Goal: Task Accomplishment & Management: Manage account settings

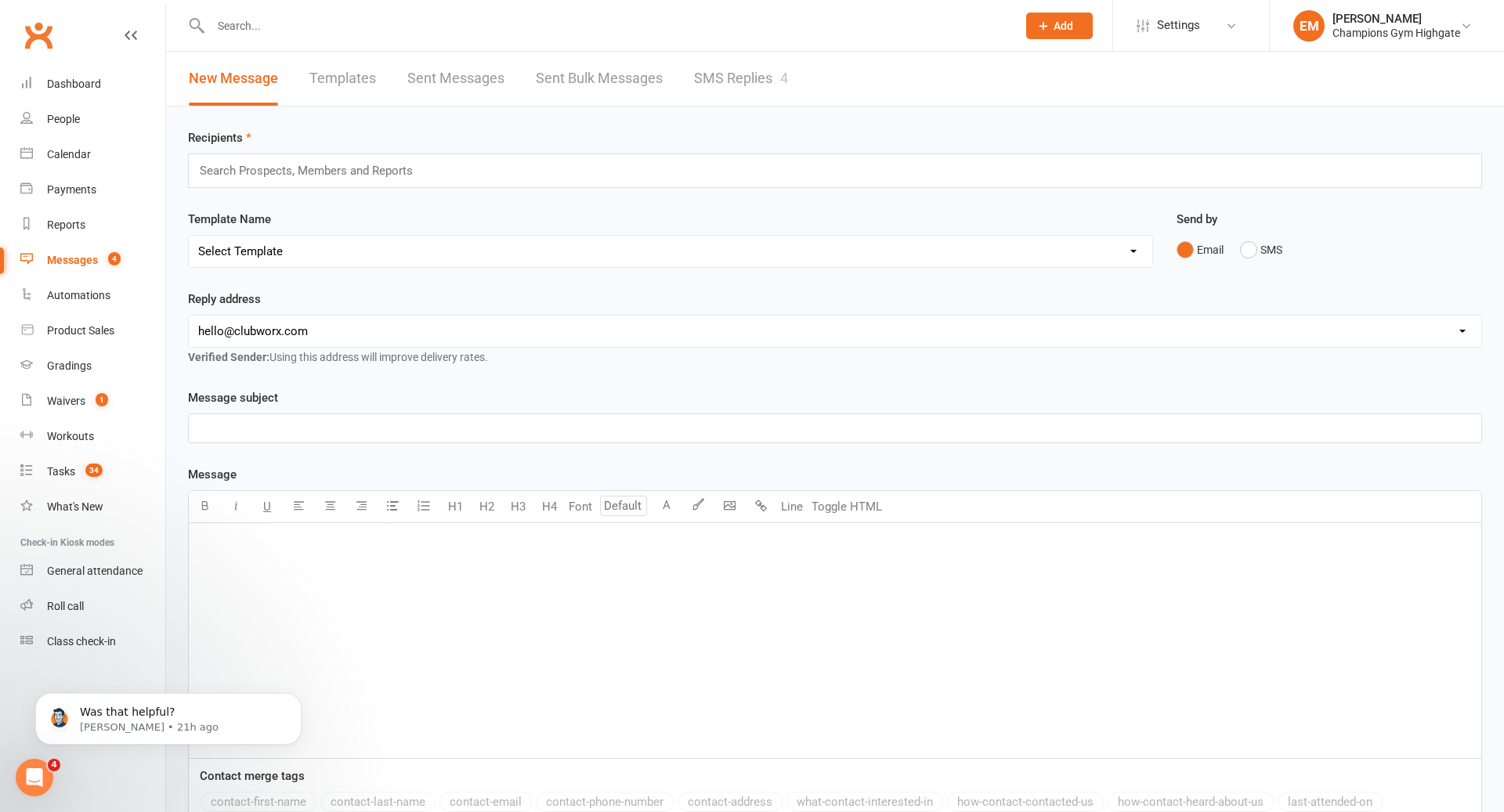
click at [762, 106] on div "Recipients Search Prospects, Members and Reports Template Name Select Template …" at bounding box center [835, 538] width 1338 height 863
click at [747, 79] on link "SMS Replies 4" at bounding box center [741, 78] width 94 height 54
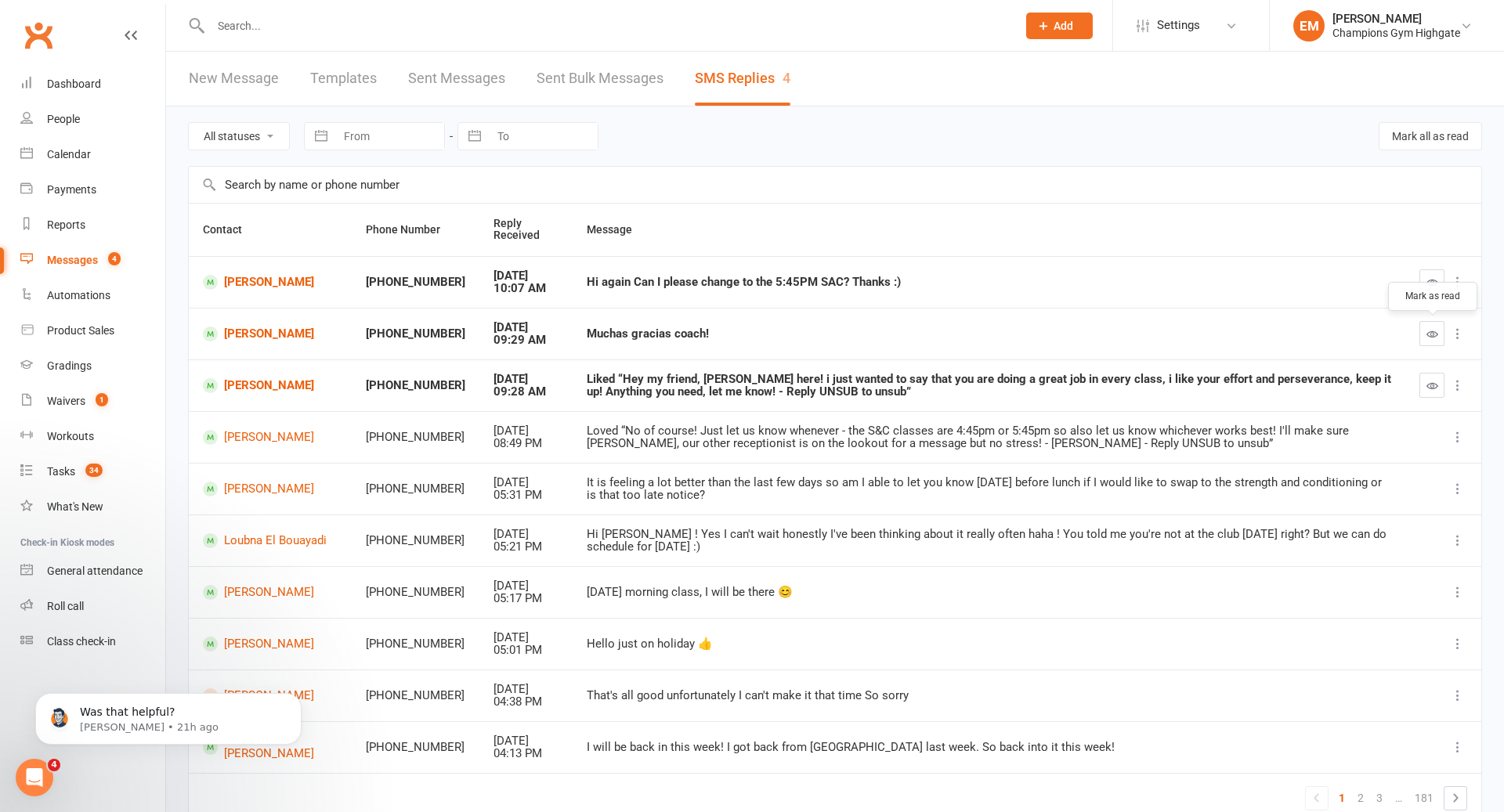
click at [1434, 344] on button "button" at bounding box center [1432, 334] width 25 height 25
click at [235, 281] on link "[PERSON_NAME]" at bounding box center [270, 282] width 135 height 15
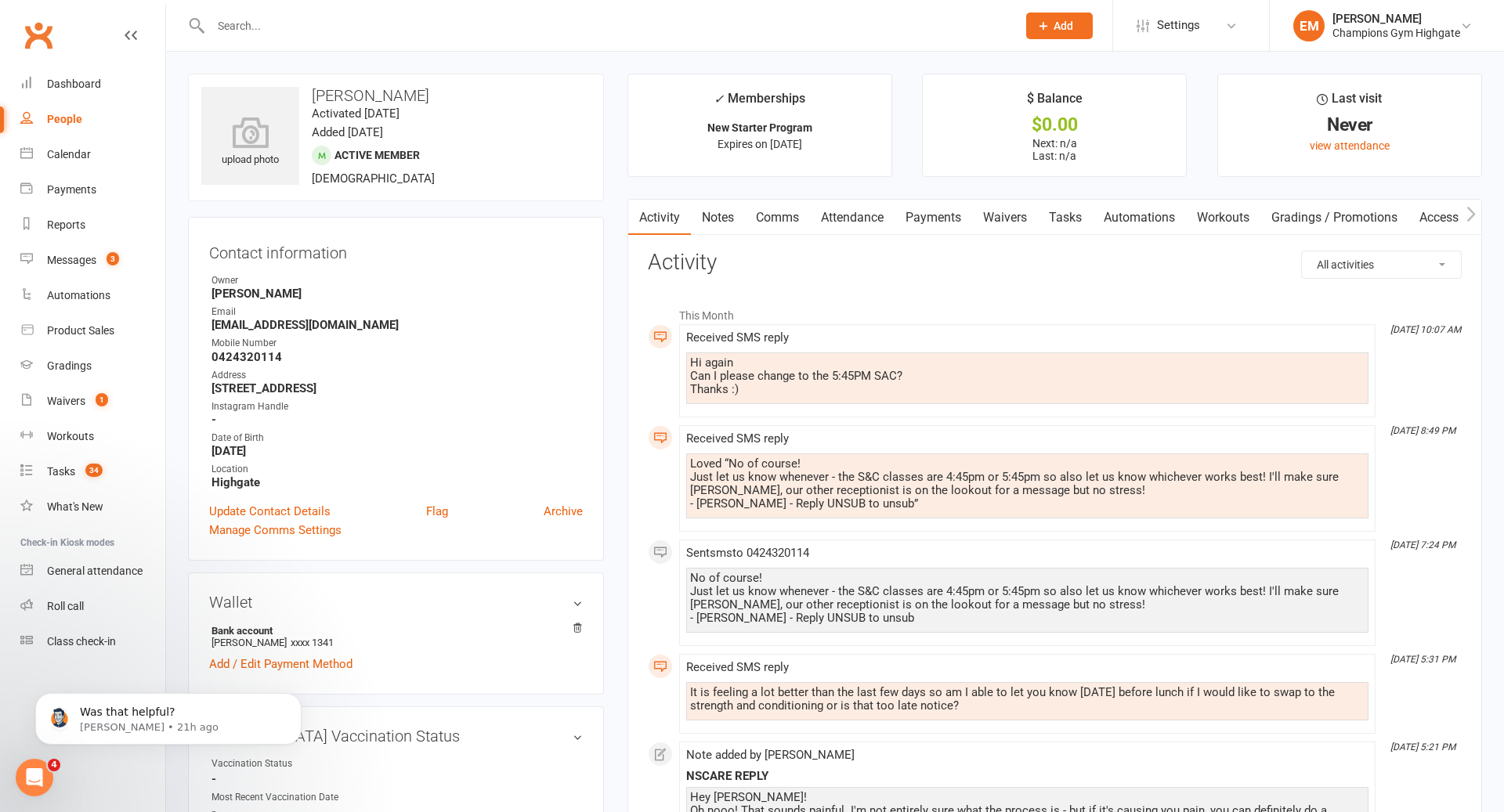
drag, startPoint x: 910, startPoint y: 227, endPoint x: 866, endPoint y: 227, distance: 44.0
click at [910, 227] on link "Payments" at bounding box center [933, 217] width 78 height 36
click at [0, 0] on div "Loading" at bounding box center [0, 0] width 0 height 0
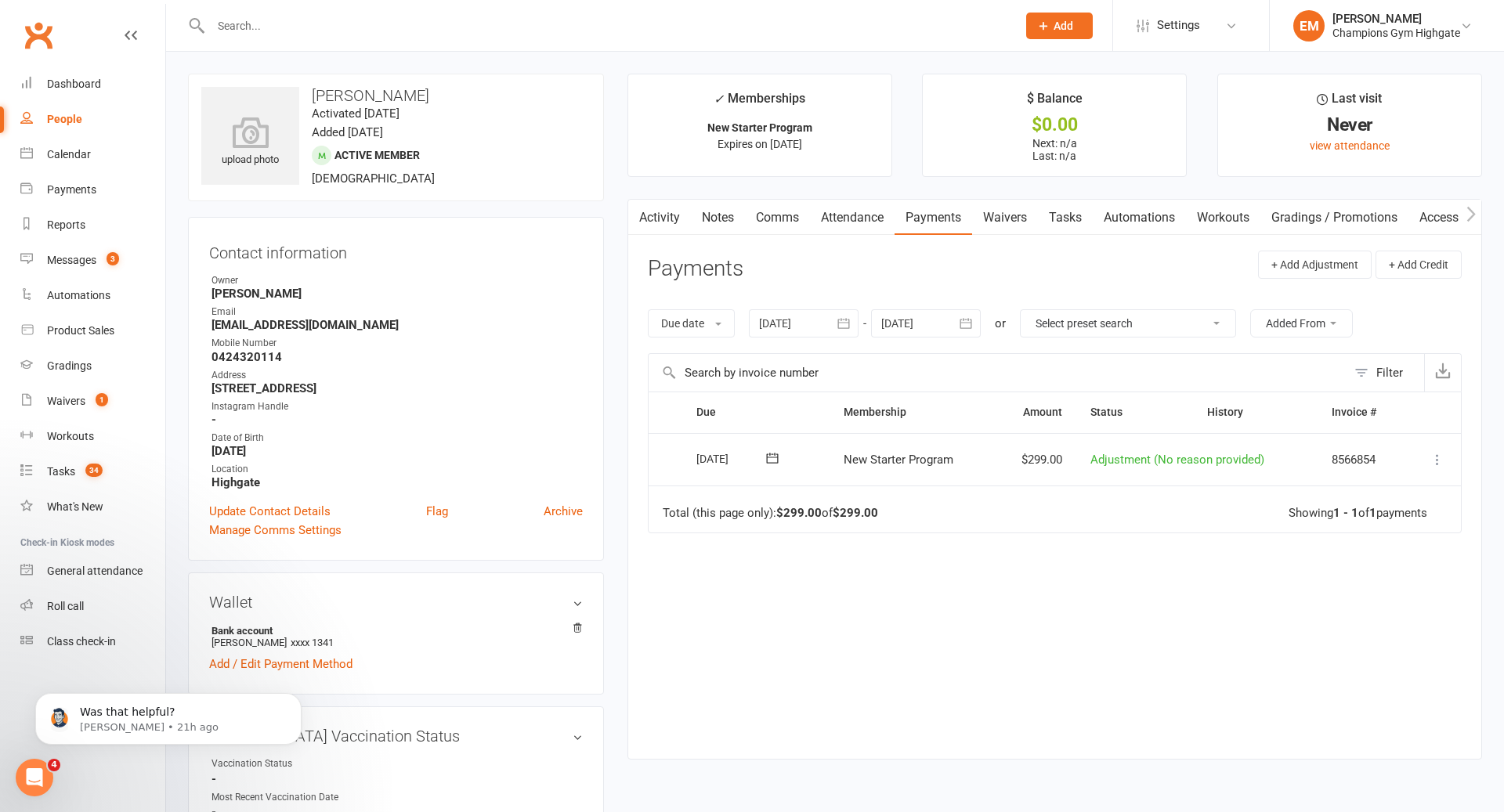
click at [866, 227] on link "Attendance" at bounding box center [852, 217] width 85 height 36
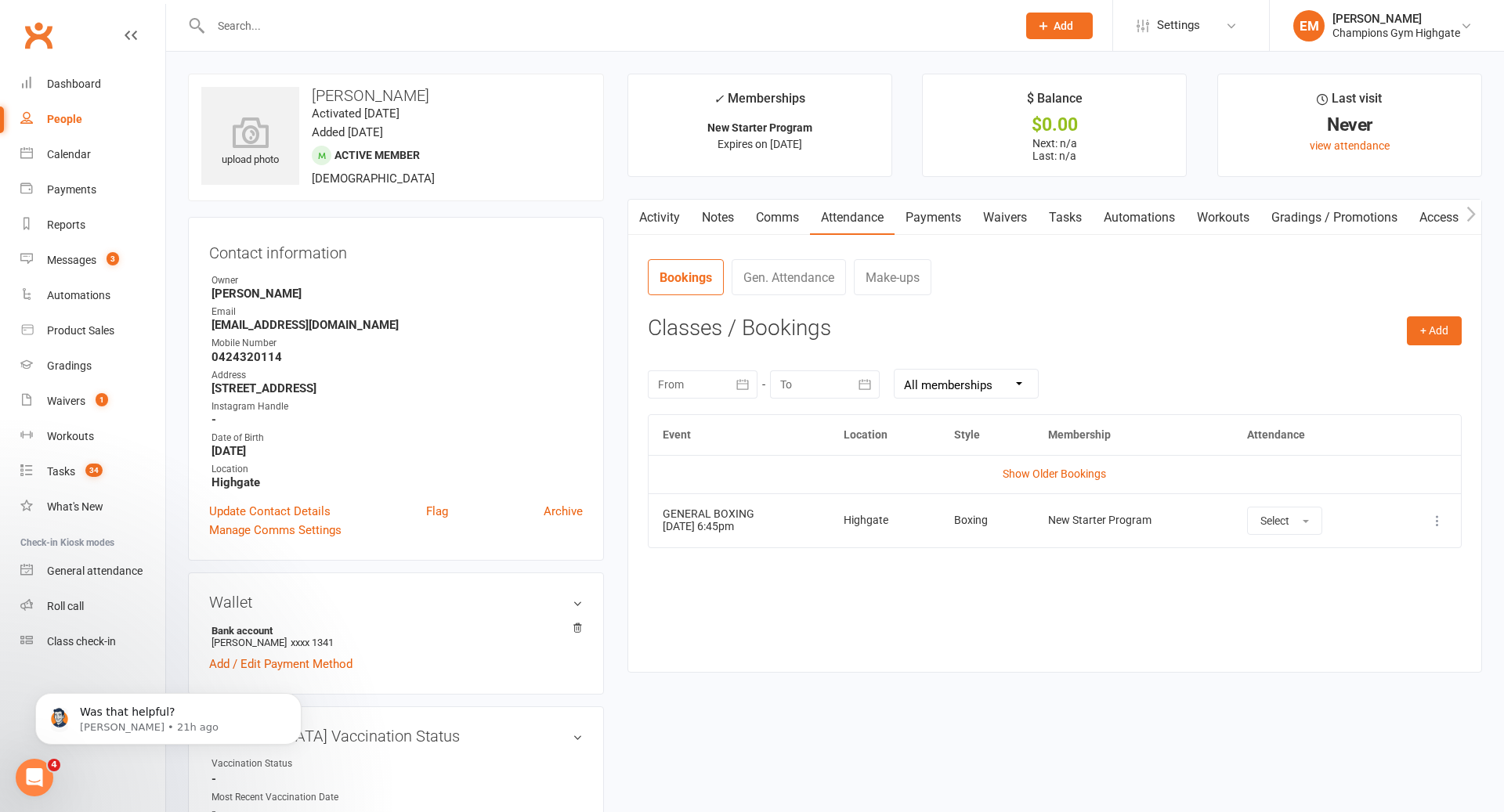
click at [1449, 522] on td "More info View event Remove booking" at bounding box center [1425, 520] width 71 height 54
click at [1442, 522] on icon at bounding box center [1437, 520] width 16 height 16
click at [1335, 611] on link "Remove booking" at bounding box center [1368, 614] width 155 height 32
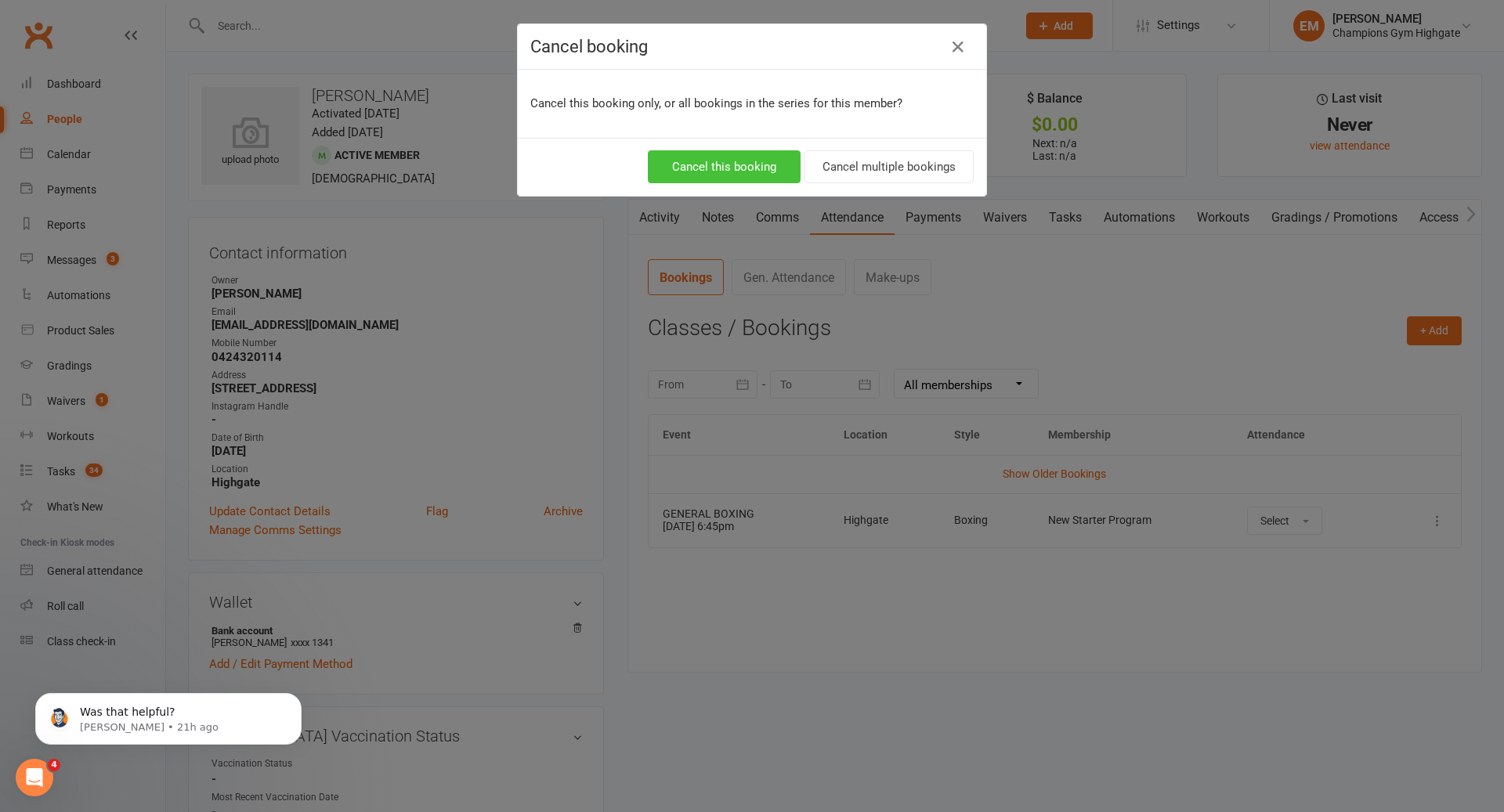
click at [724, 155] on button "Cancel this booking" at bounding box center [723, 167] width 153 height 33
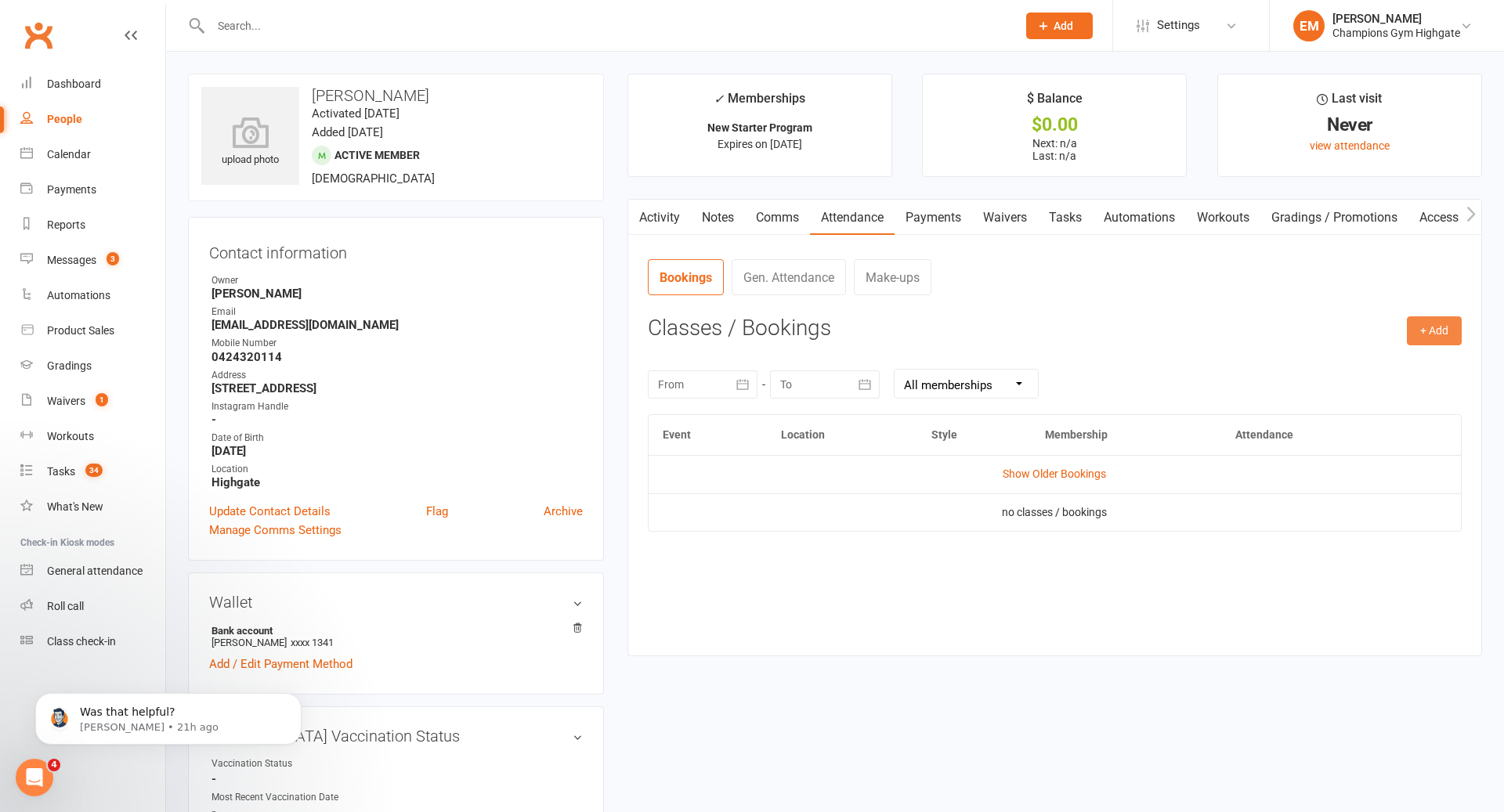
click at [1441, 337] on button "+ Add" at bounding box center [1433, 330] width 55 height 29
click at [1382, 369] on link "Book Event" at bounding box center [1384, 367] width 155 height 32
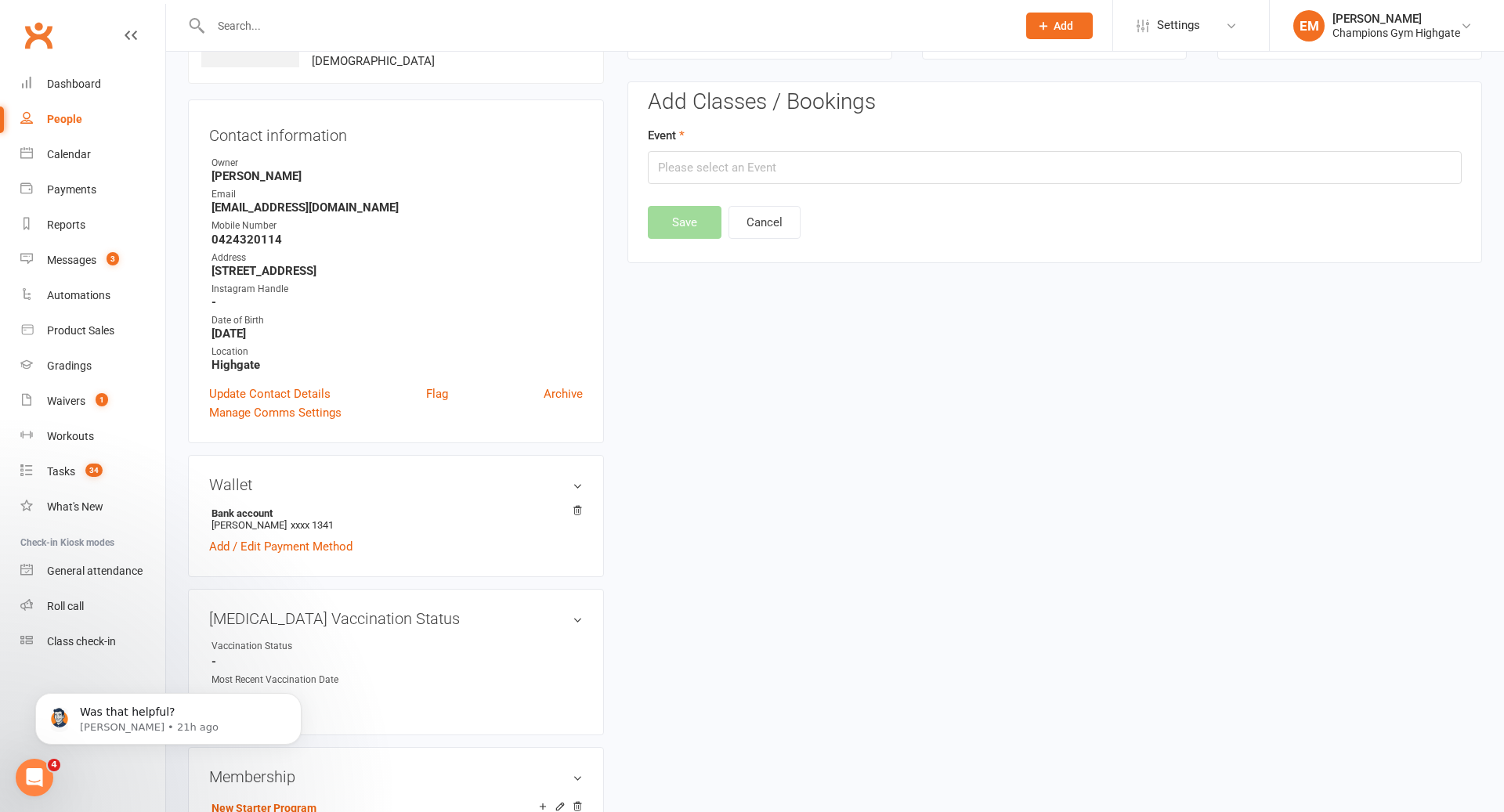
scroll to position [119, 0]
click at [804, 169] on input "text" at bounding box center [1054, 166] width 814 height 33
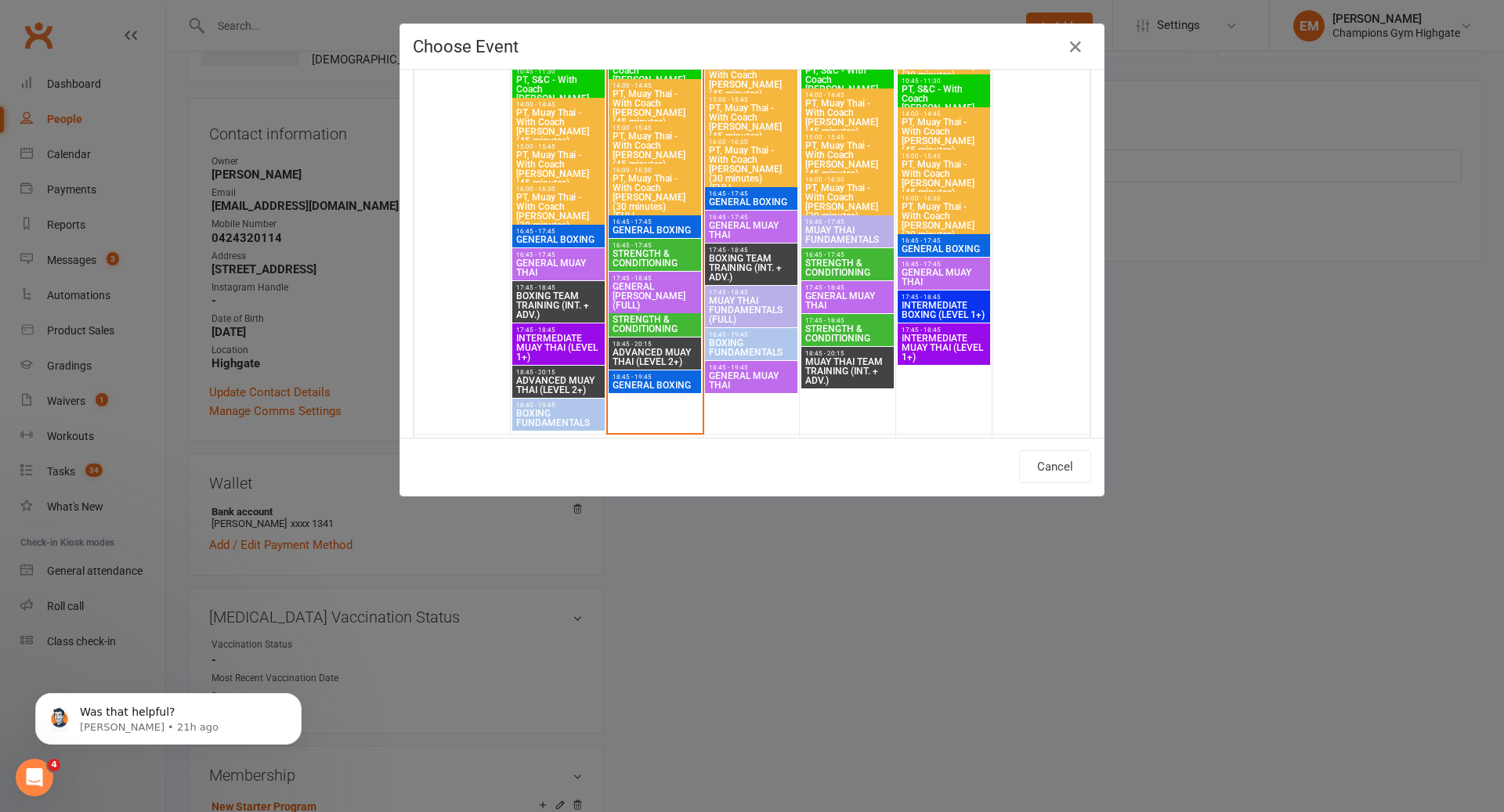
scroll to position [2278, 0]
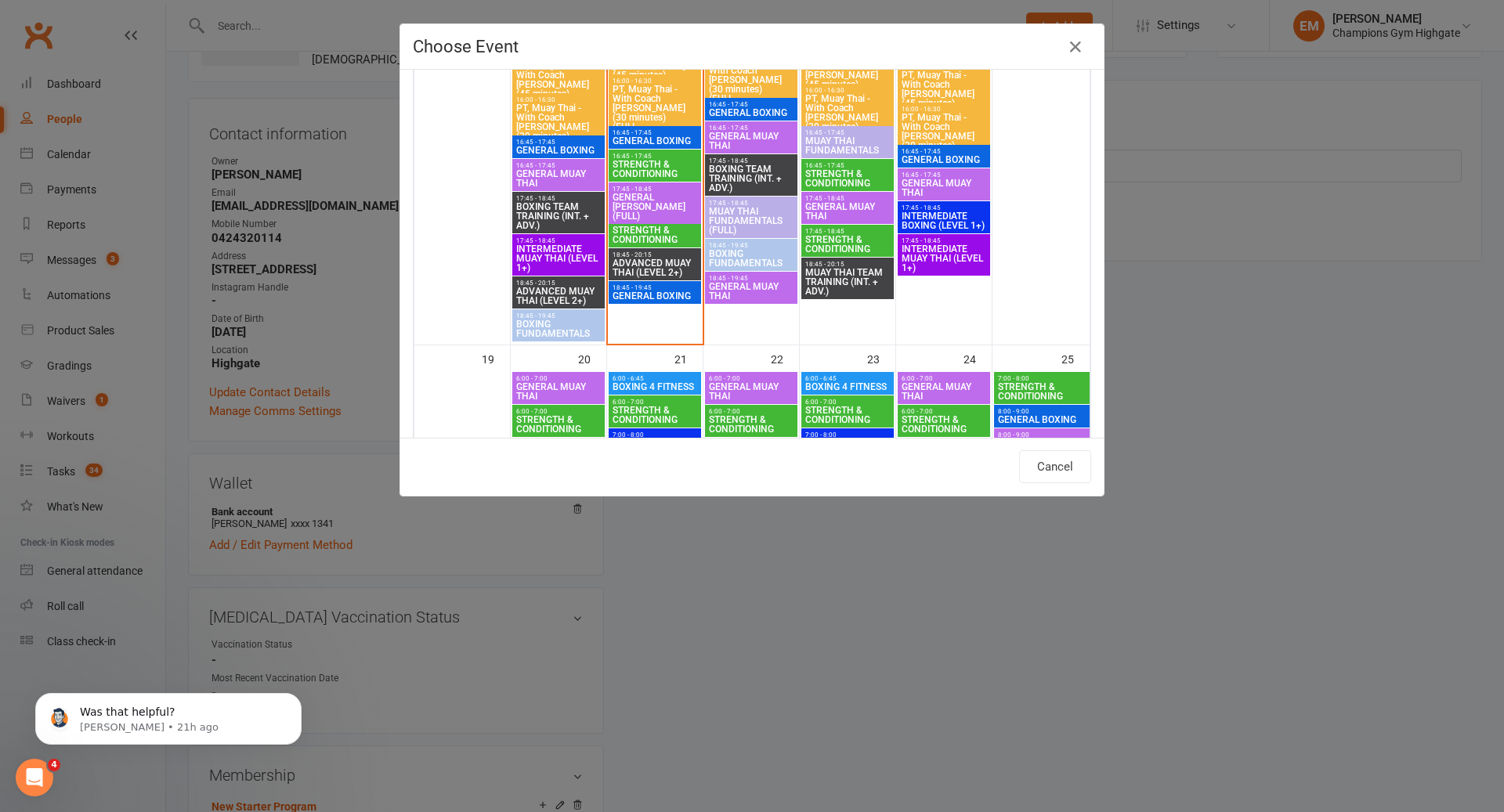
click at [658, 230] on span "STRENGTH & CONDITIONING" at bounding box center [655, 235] width 86 height 19
type input "STRENGTH & CONDITIONING - [DATE] 5:45:00 PM"
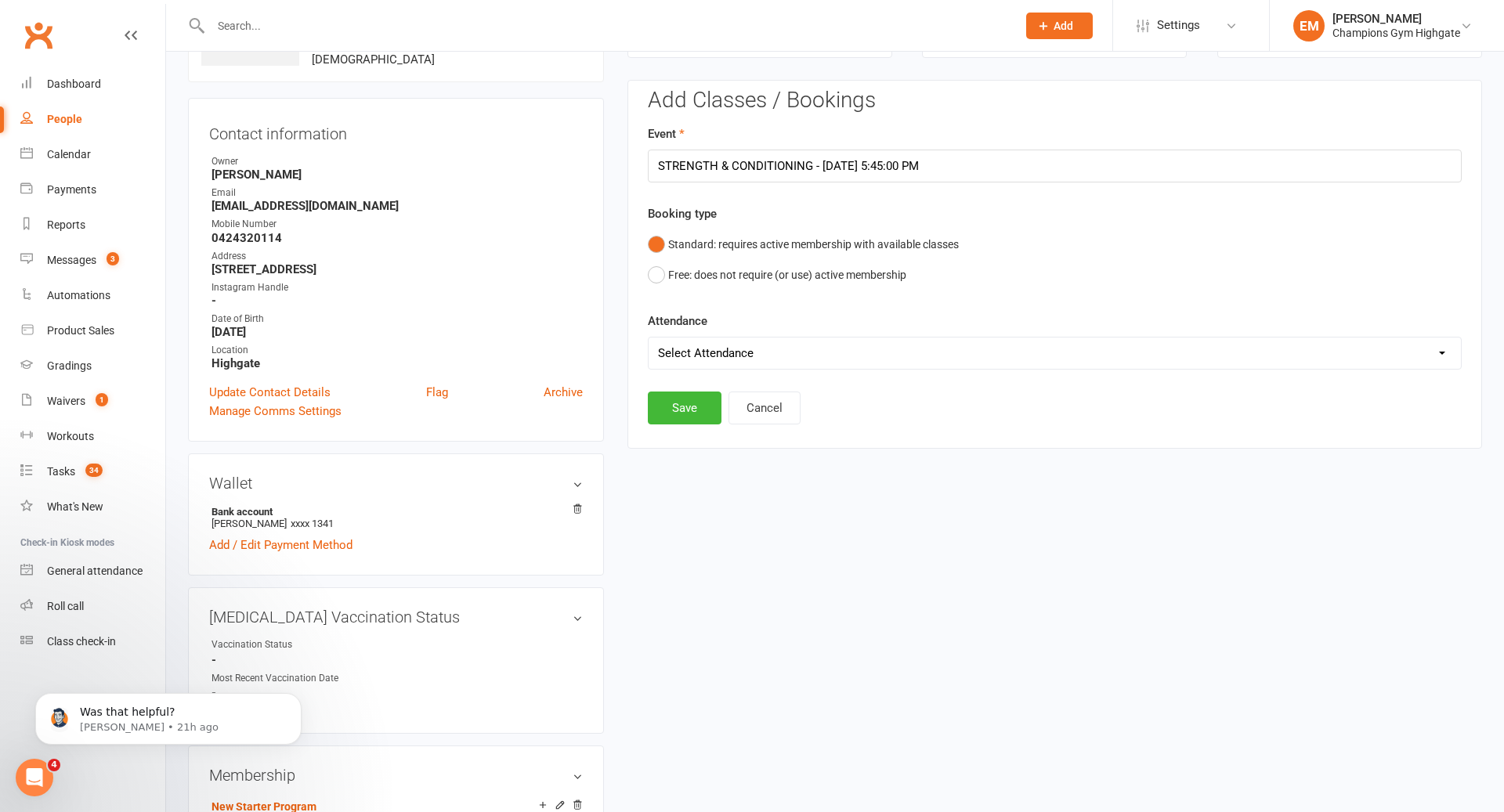
click at [679, 422] on div "Add Classes / Bookings Event STRENGTH & CONDITIONING - [DATE] 5:45:00 PM Bookin…" at bounding box center [1055, 265] width 854 height 370
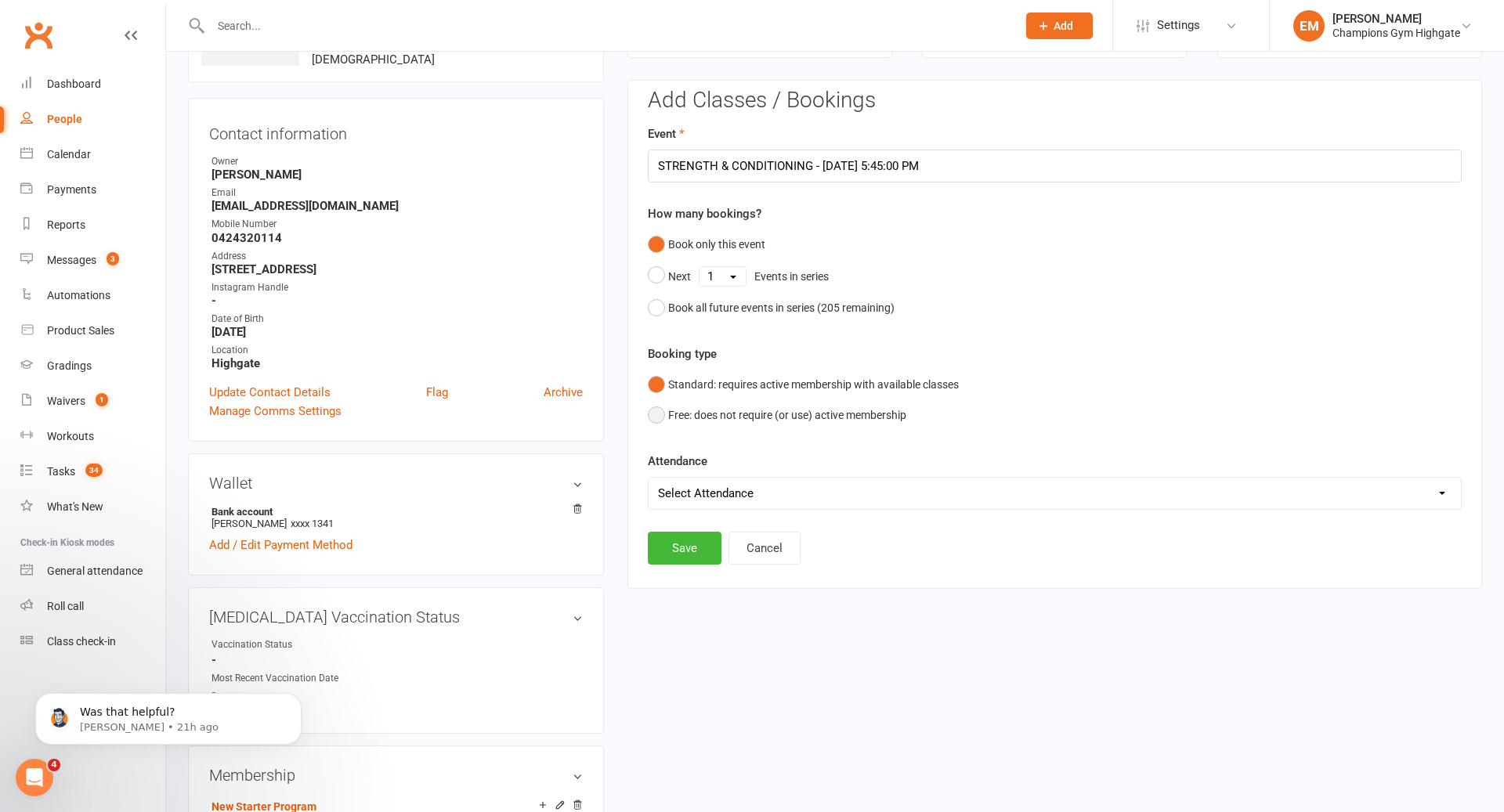
click at [683, 416] on button "Free: does not require (or use) active membership" at bounding box center [777, 415] width 258 height 30
click at [731, 376] on button "Standard: requires active membership with available classes" at bounding box center [803, 385] width 311 height 30
click at [661, 550] on button "Save" at bounding box center [684, 548] width 74 height 33
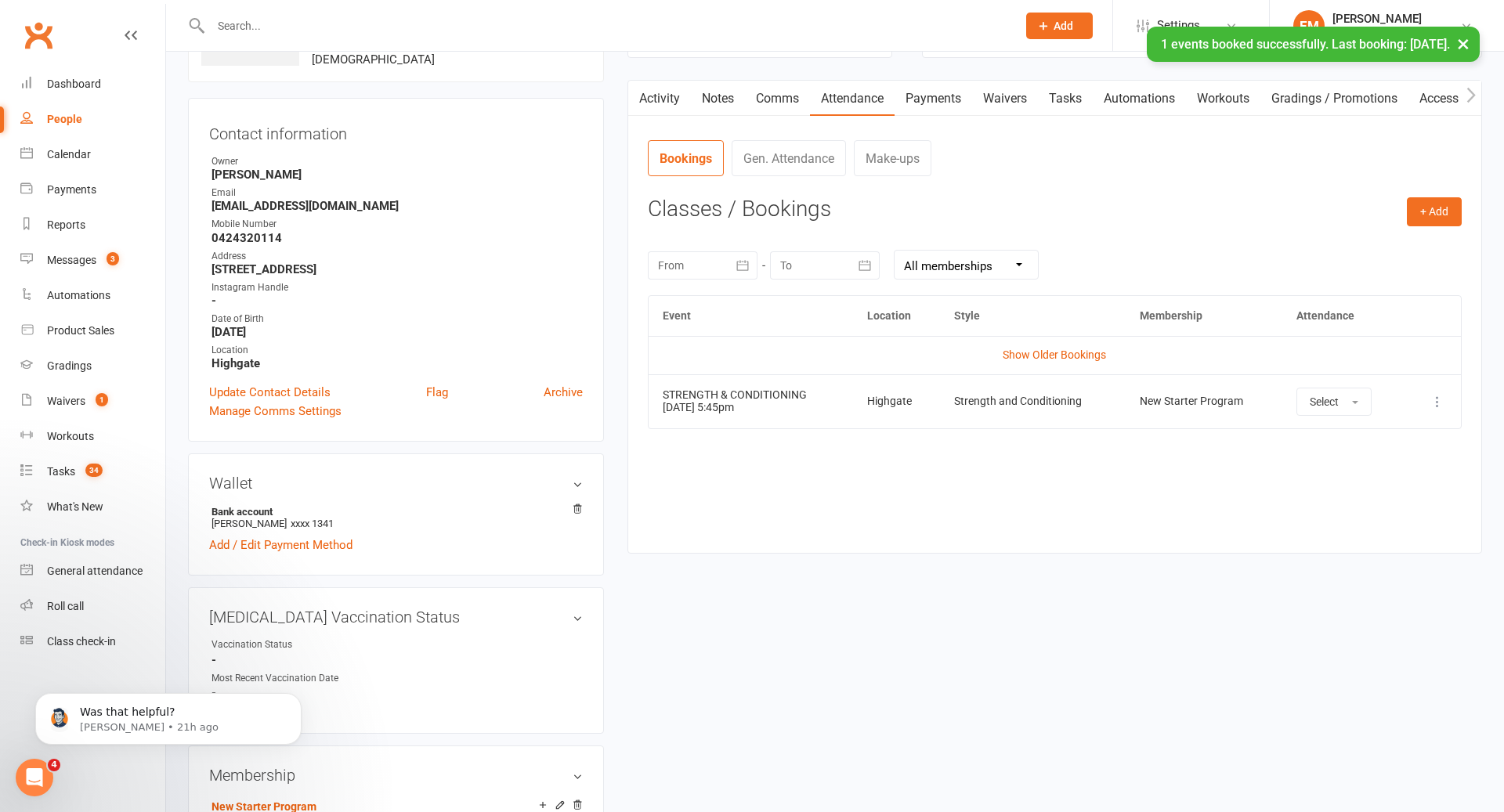
scroll to position [0, 0]
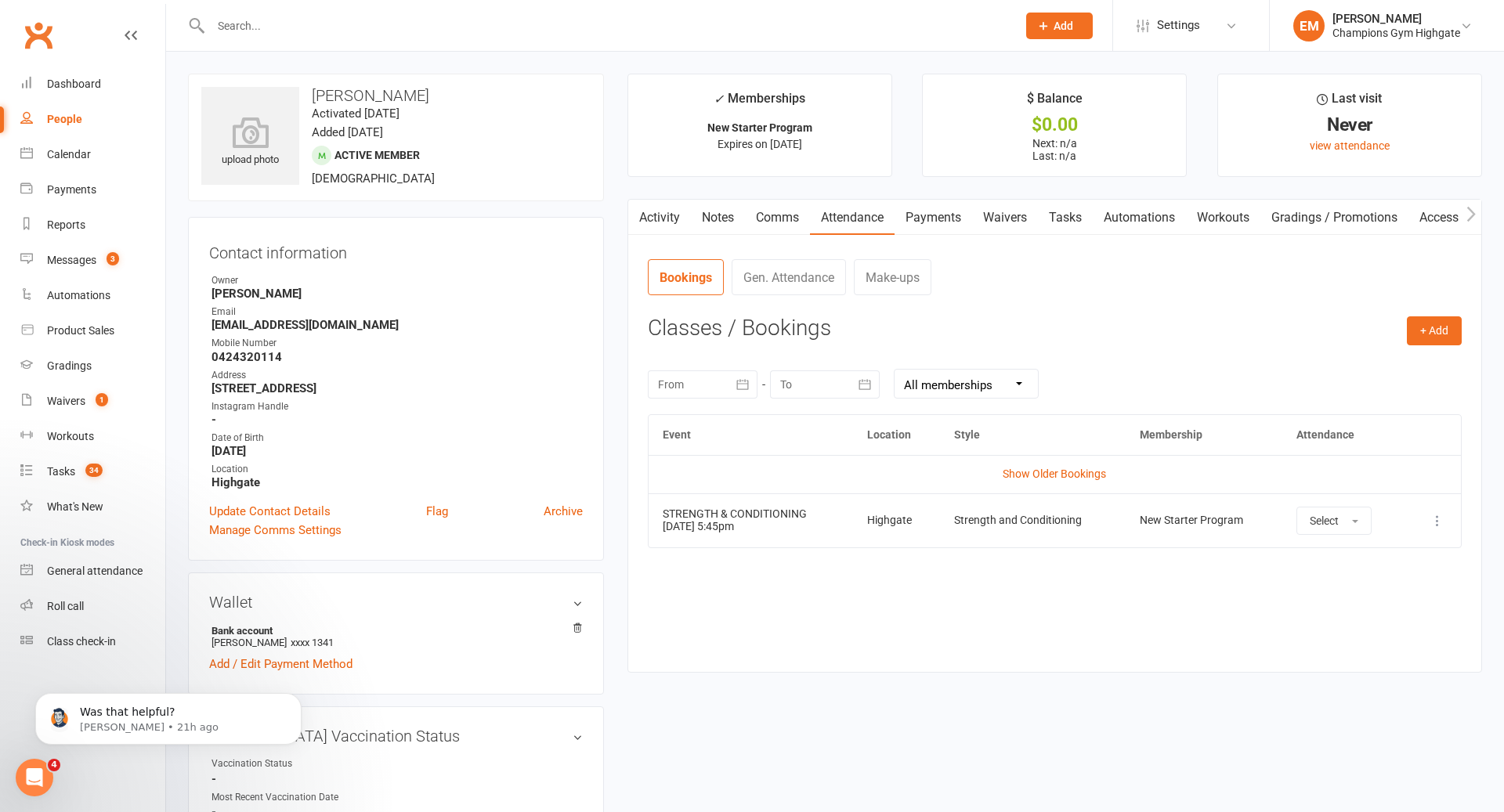
click at [774, 212] on link "Comms" at bounding box center [777, 217] width 65 height 36
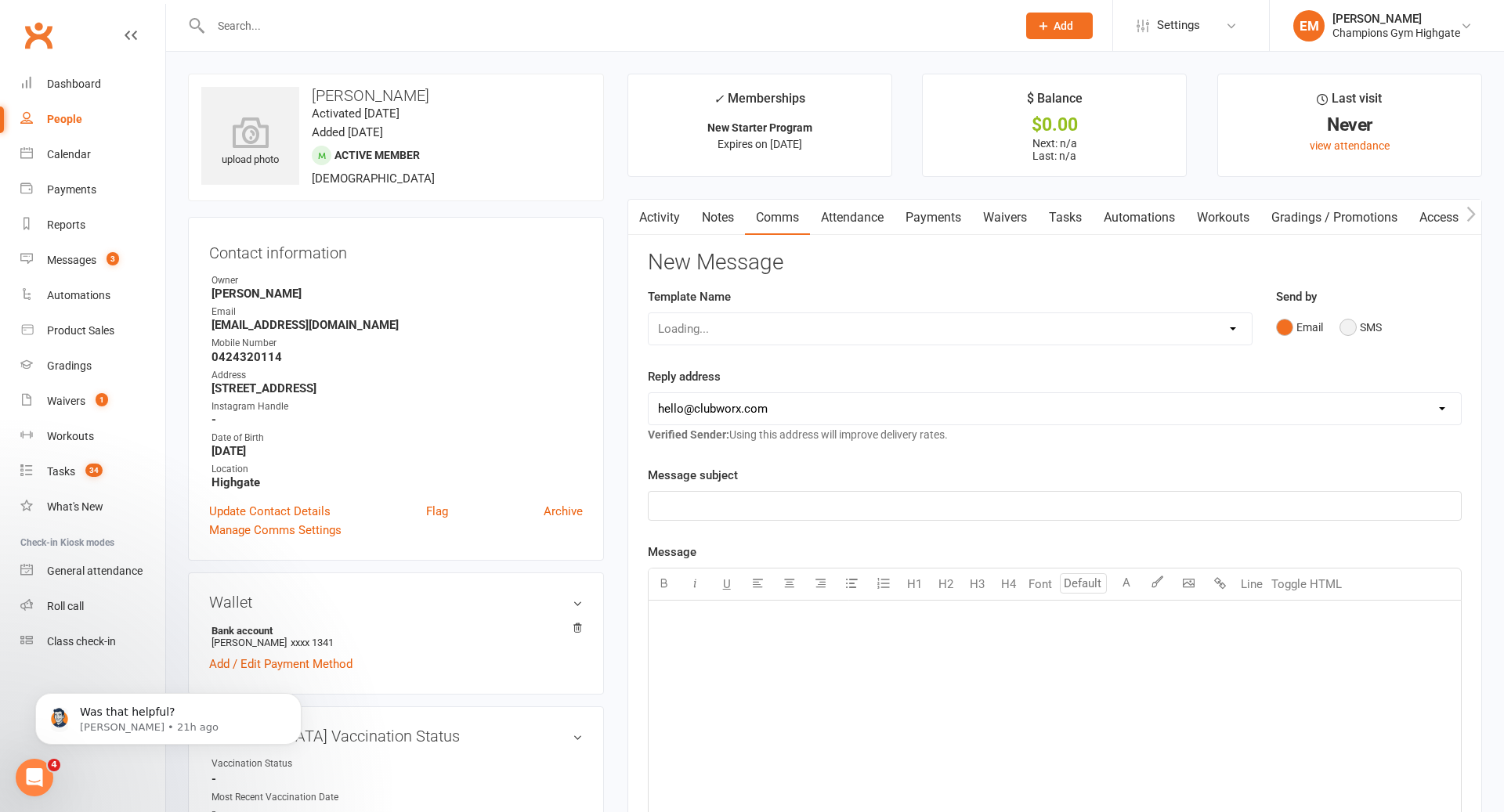
click at [1365, 326] on button "SMS" at bounding box center [1360, 327] width 42 height 30
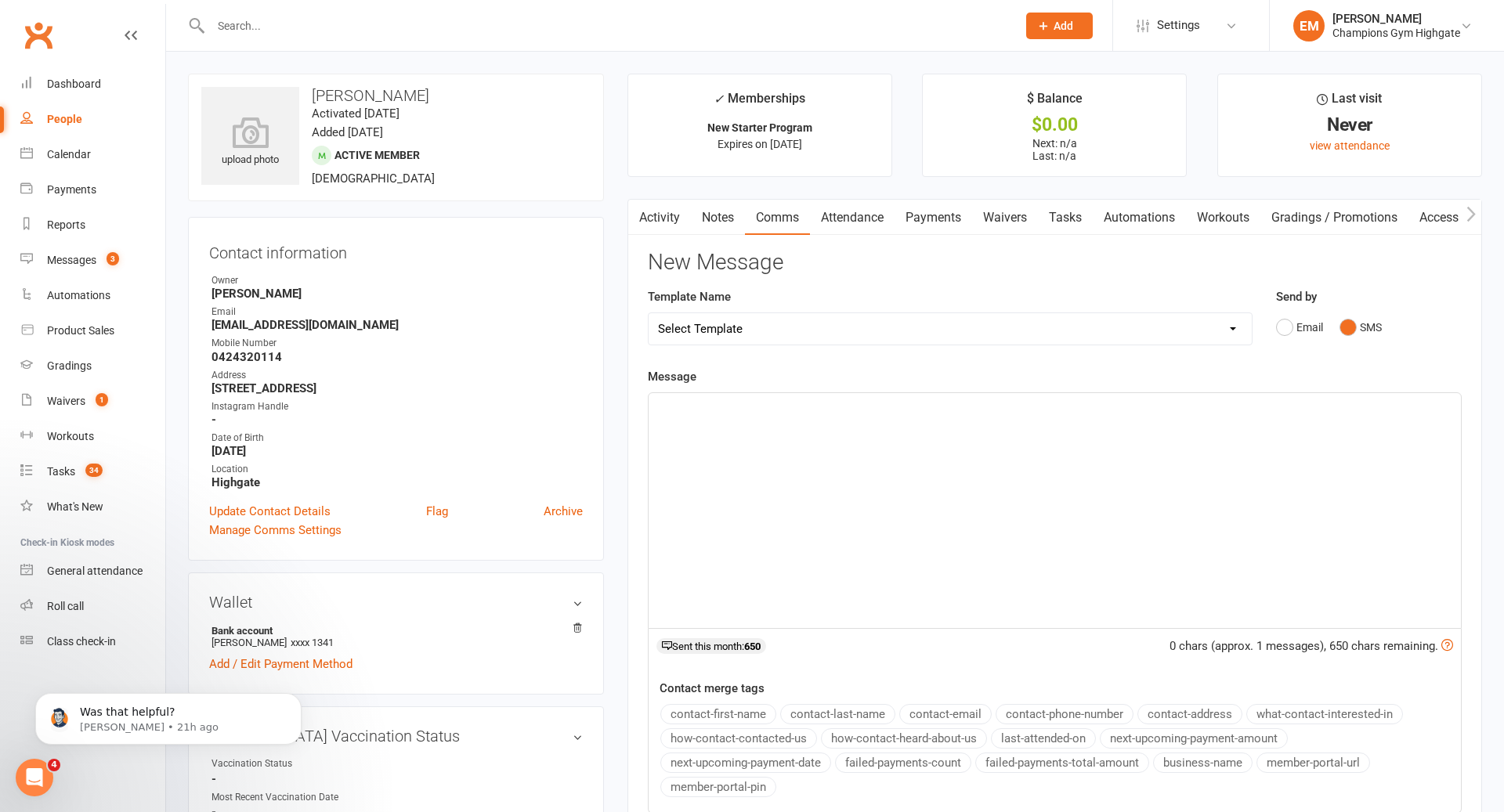
click at [1132, 525] on div "﻿" at bounding box center [1054, 510] width 812 height 235
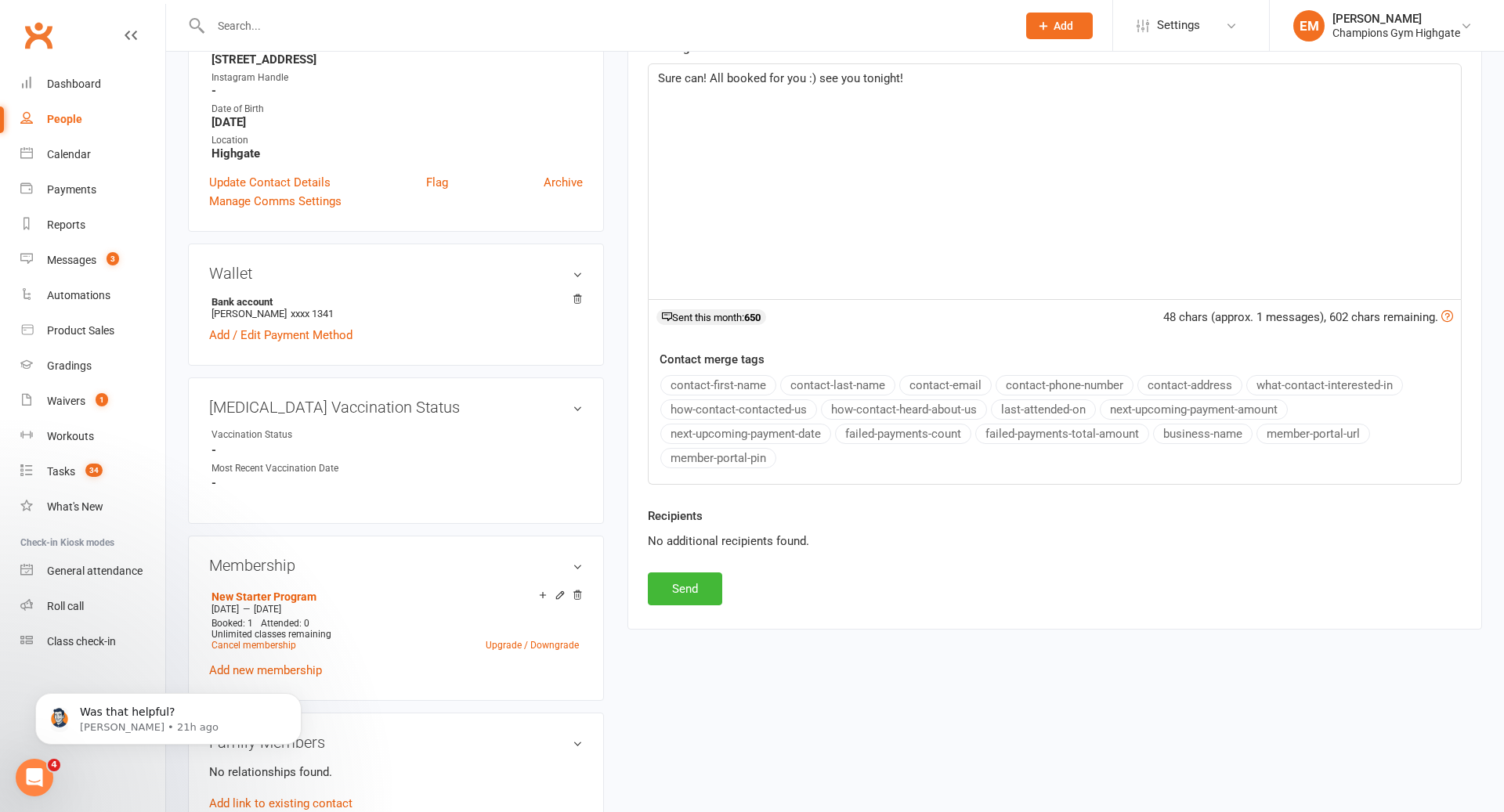
scroll to position [459, 0]
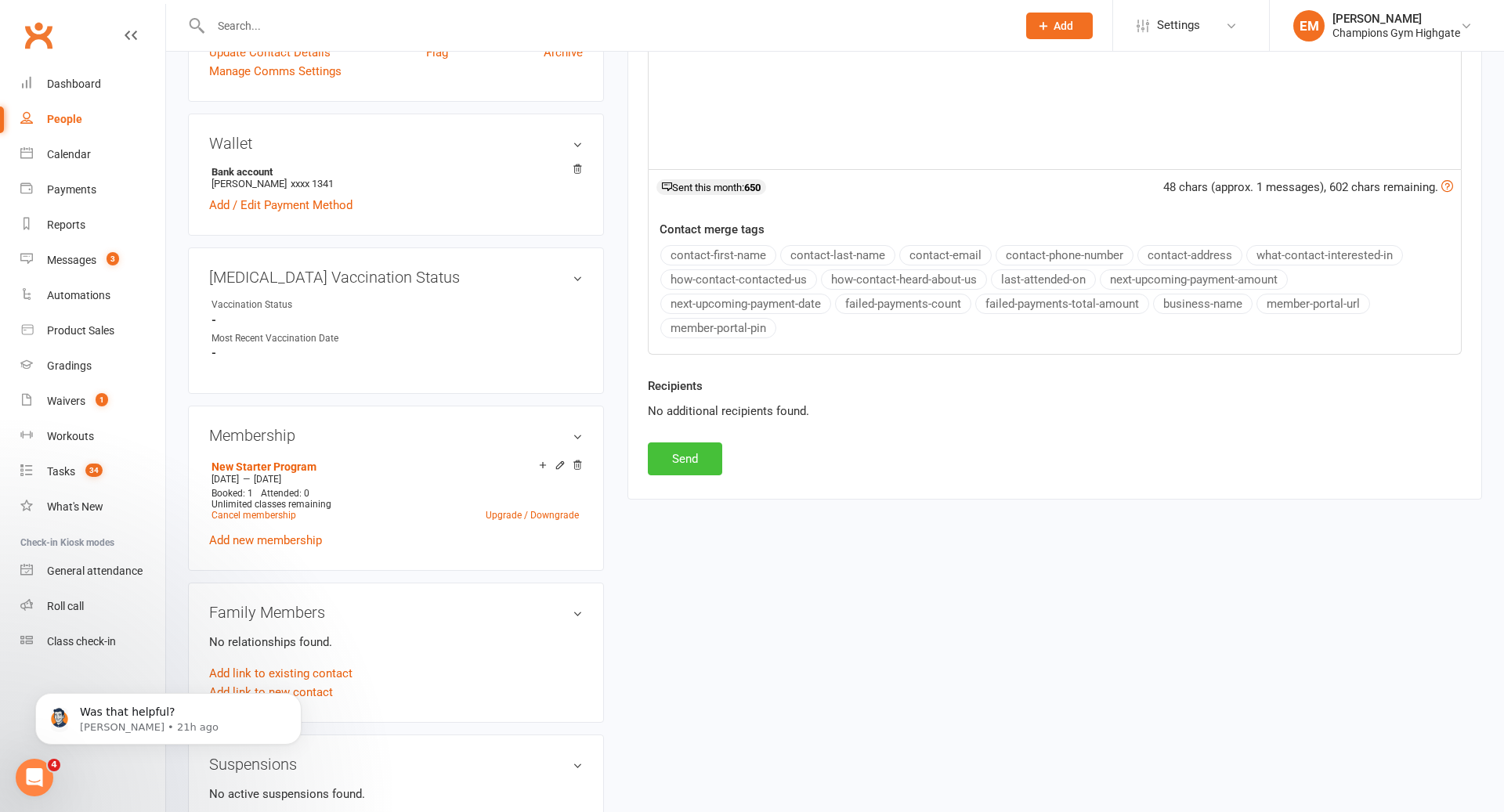
click at [691, 459] on button "Send" at bounding box center [685, 459] width 74 height 33
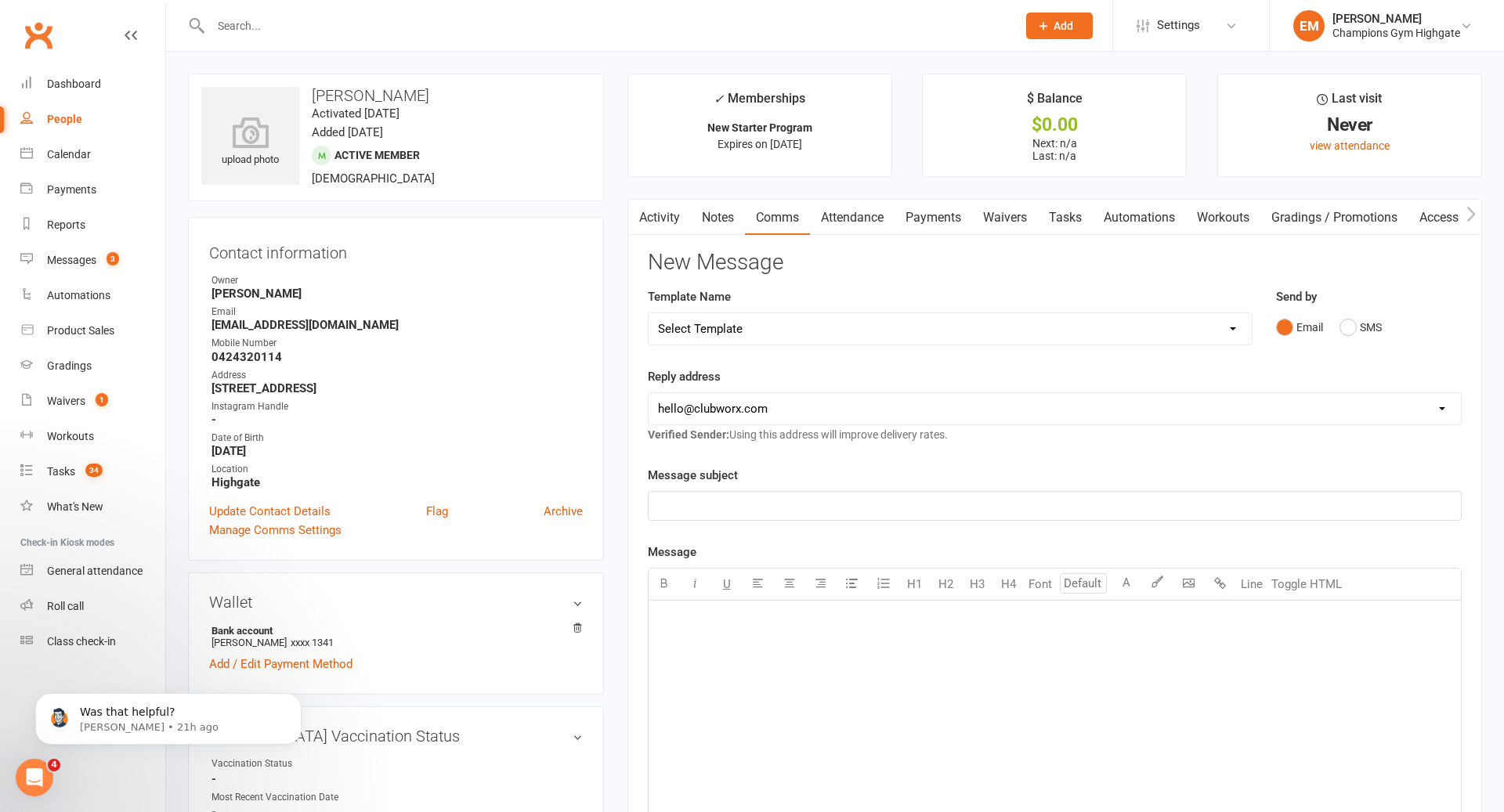
click at [461, 17] on input "text" at bounding box center [605, 26] width 800 height 22
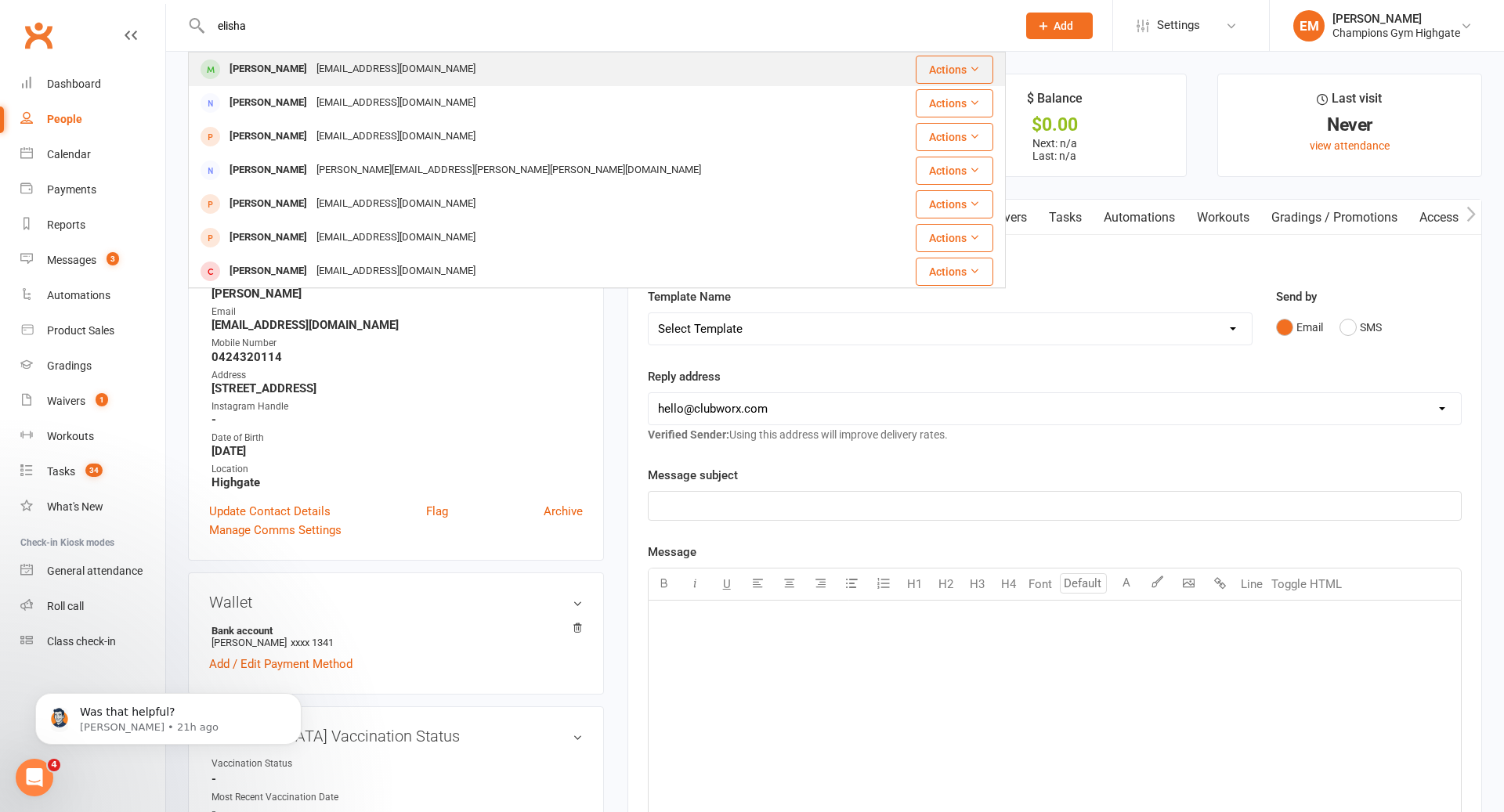
type input "elisha"
click at [384, 71] on div "[EMAIL_ADDRESS][DOMAIN_NAME]" at bounding box center [395, 69] width 169 height 23
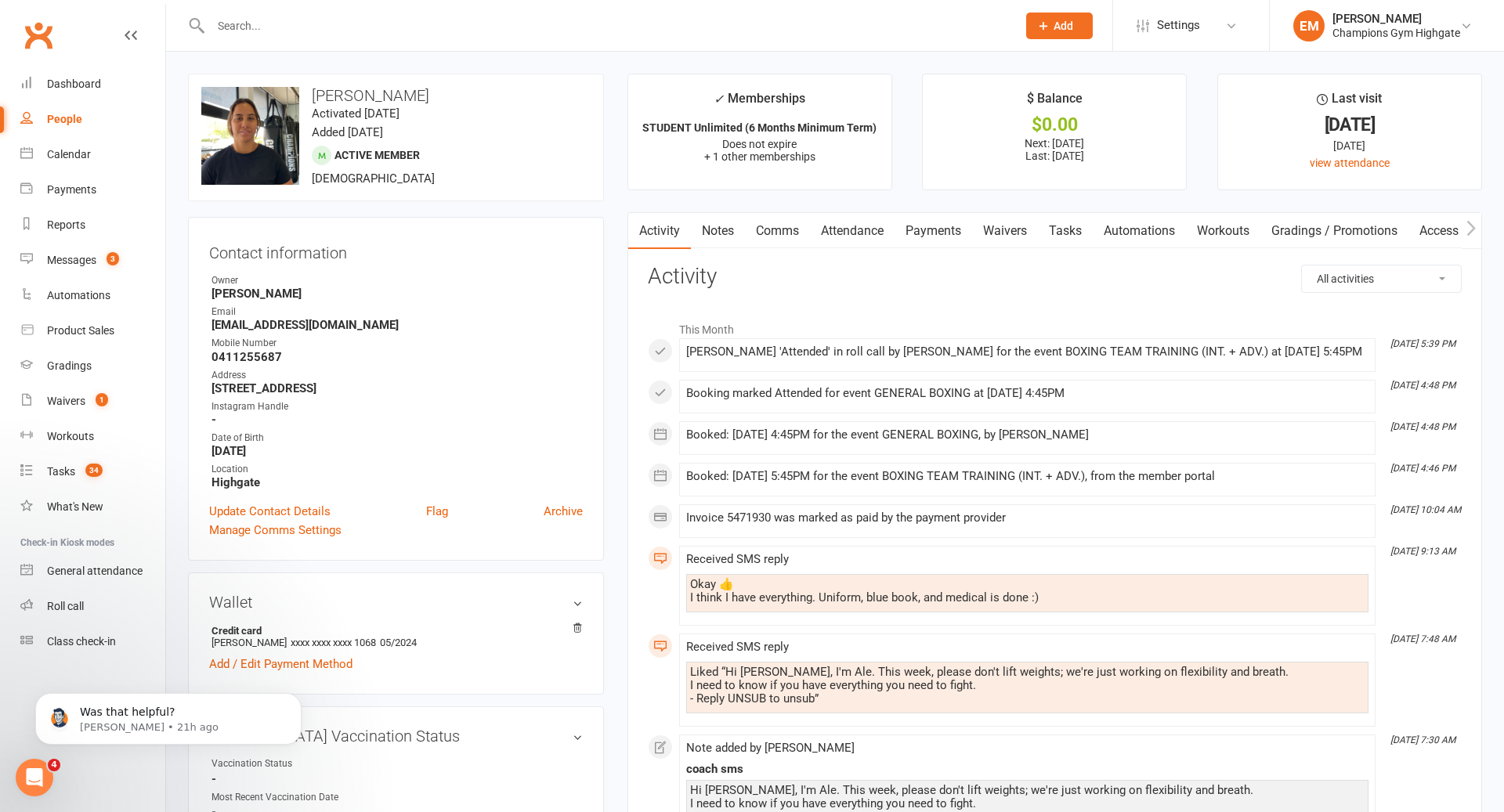
click at [711, 237] on link "Notes" at bounding box center [718, 231] width 54 height 36
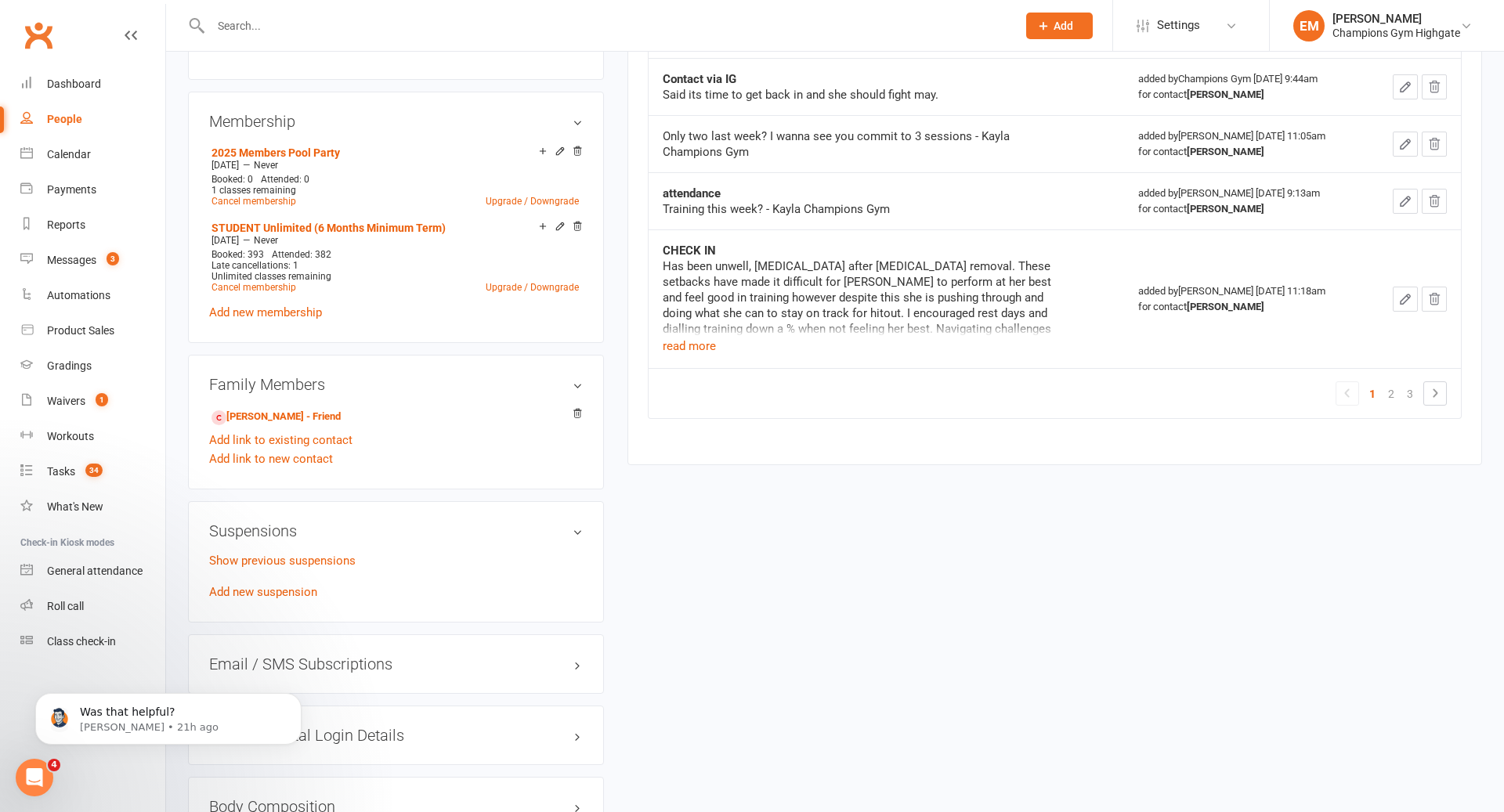
scroll to position [684, 0]
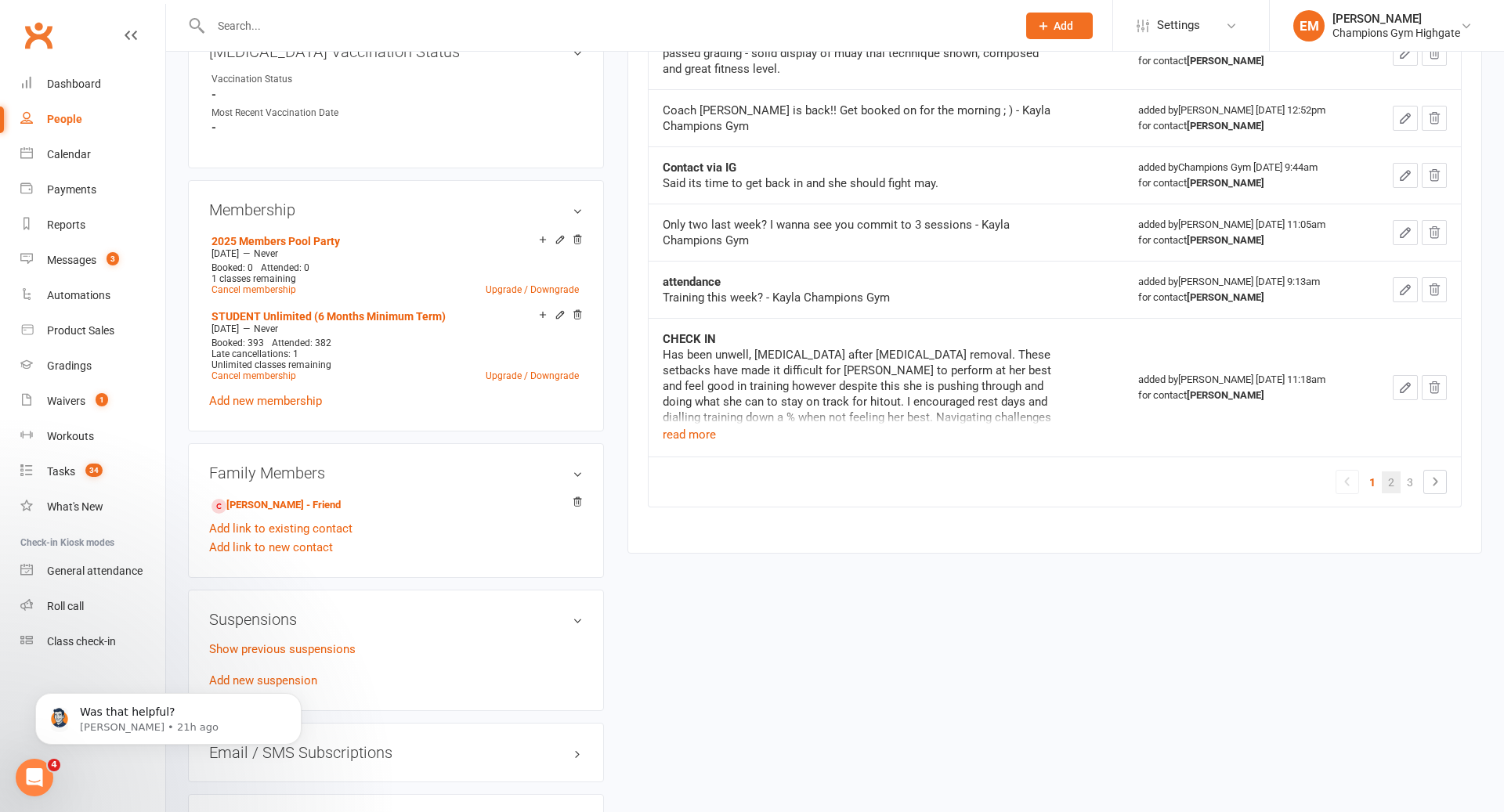
click at [1395, 477] on link "2" at bounding box center [1391, 482] width 19 height 22
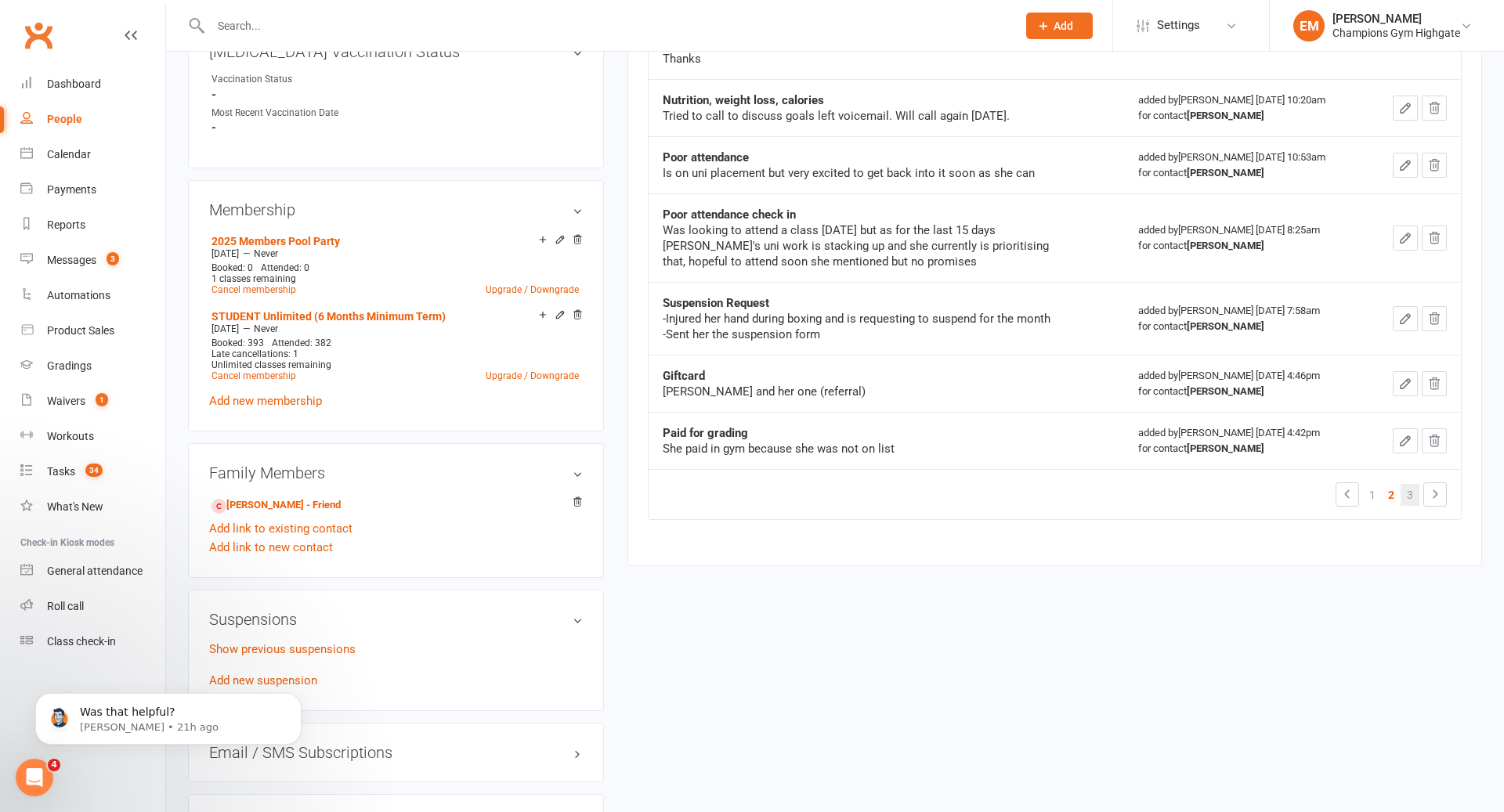
click at [1407, 484] on link "3" at bounding box center [1410, 495] width 19 height 22
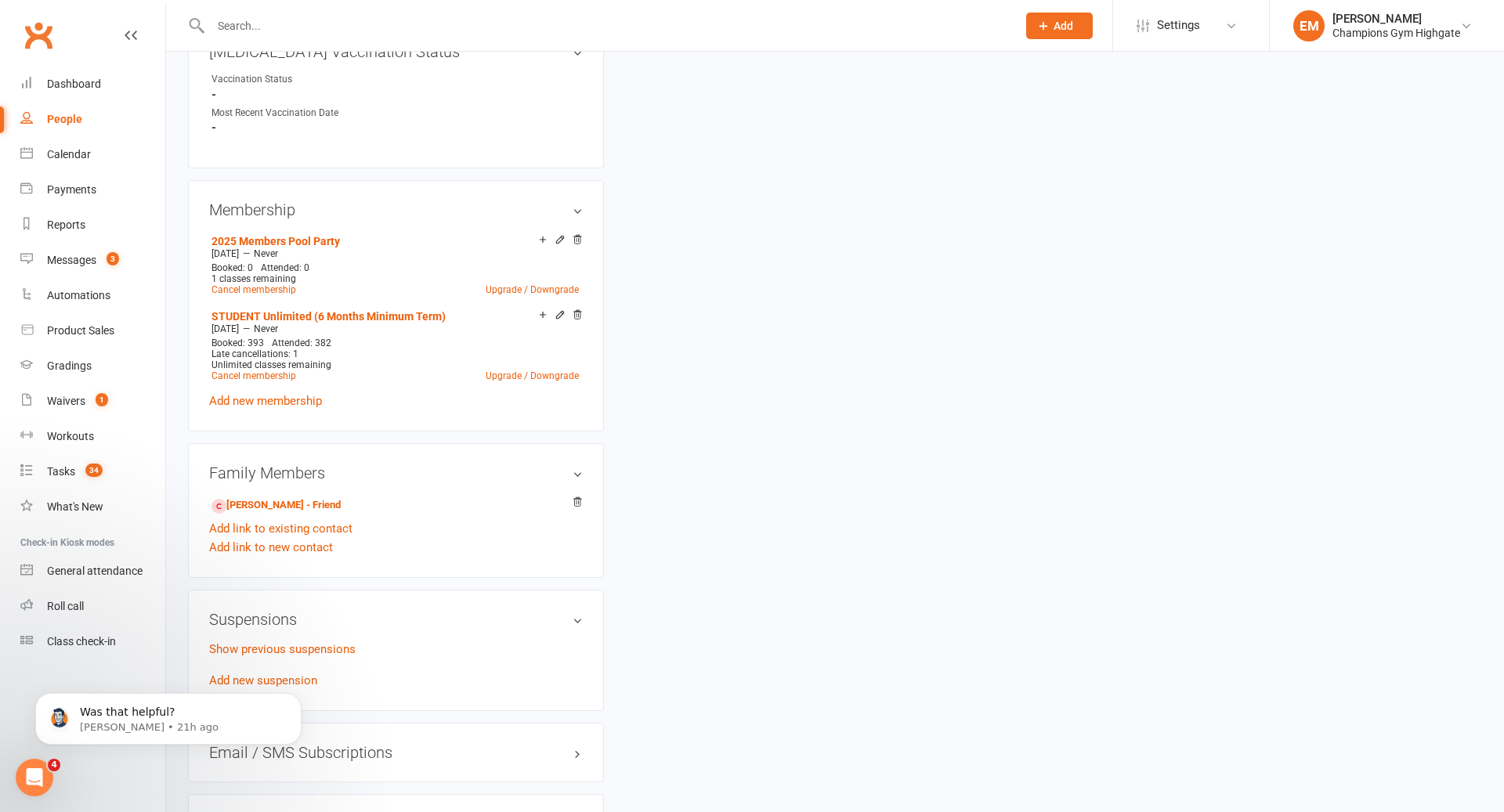
scroll to position [0, 0]
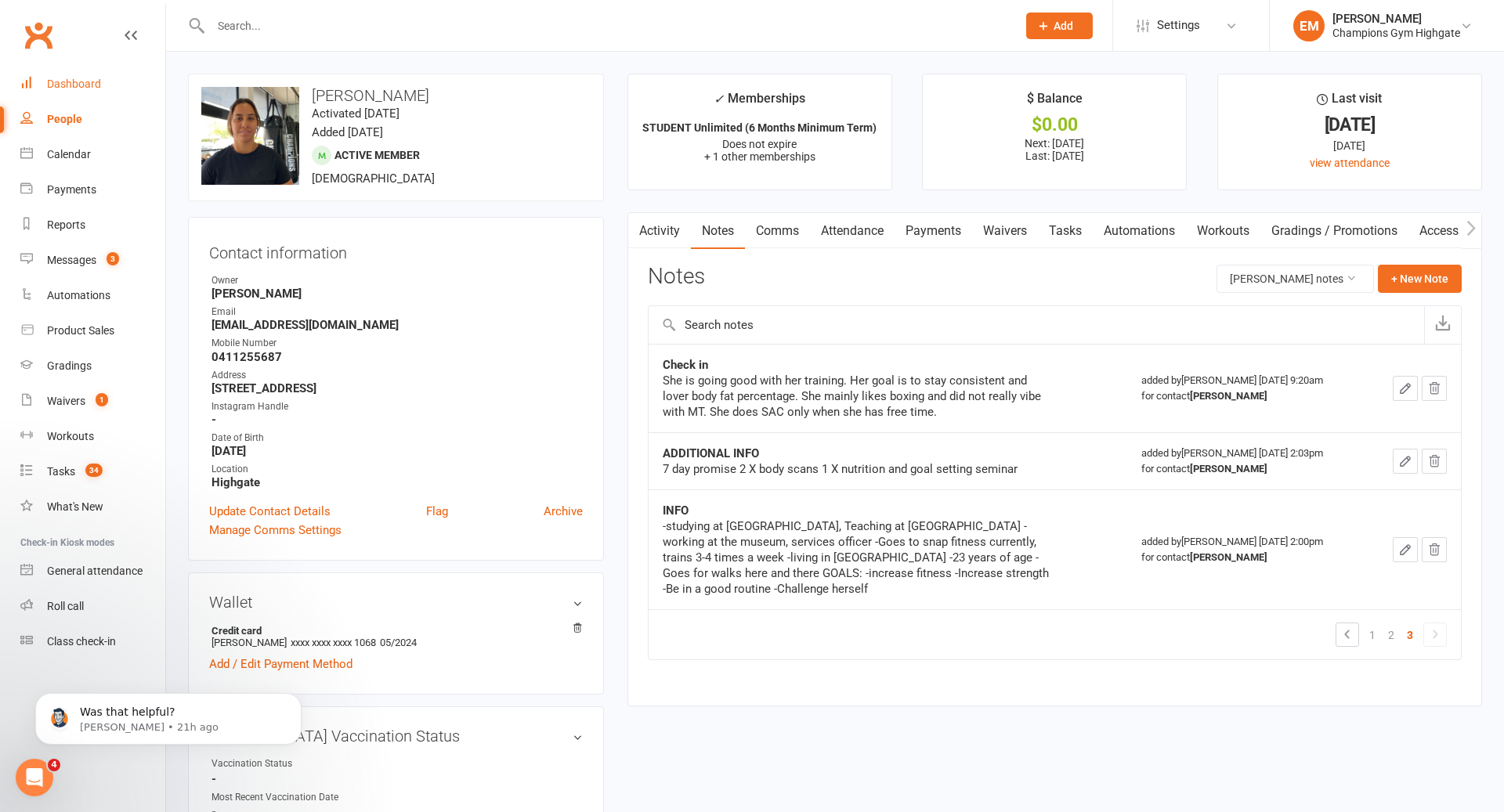
click at [59, 88] on div "Dashboard" at bounding box center [74, 84] width 54 height 13
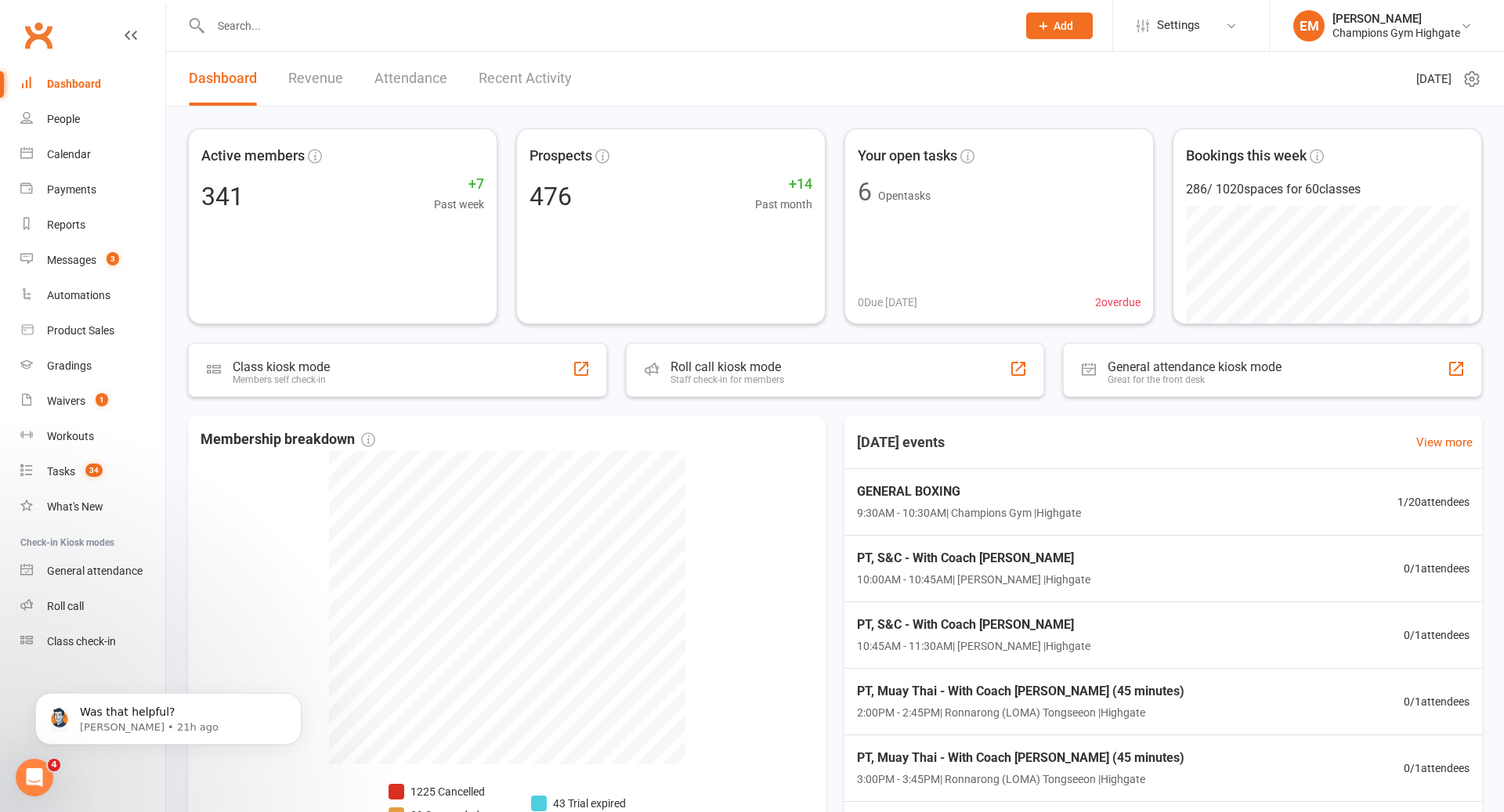
click at [480, 27] on input "text" at bounding box center [605, 26] width 800 height 22
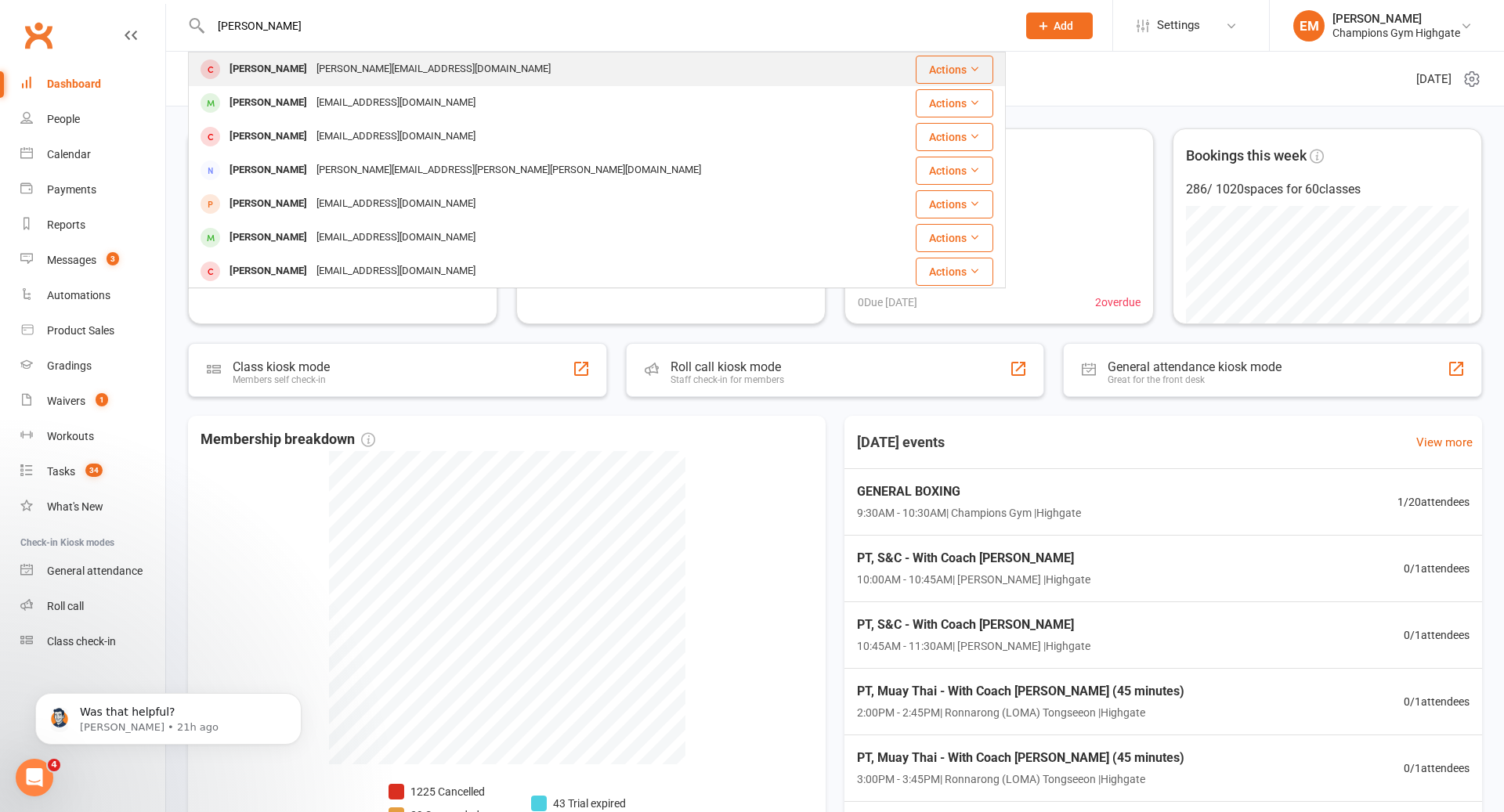
type input "[PERSON_NAME]"
click at [426, 83] on div "[PERSON_NAME] [PERSON_NAME][EMAIL_ADDRESS][DOMAIN_NAME]" at bounding box center [536, 69] width 695 height 32
click at [0, 0] on div "Loading" at bounding box center [0, 0] width 0 height 0
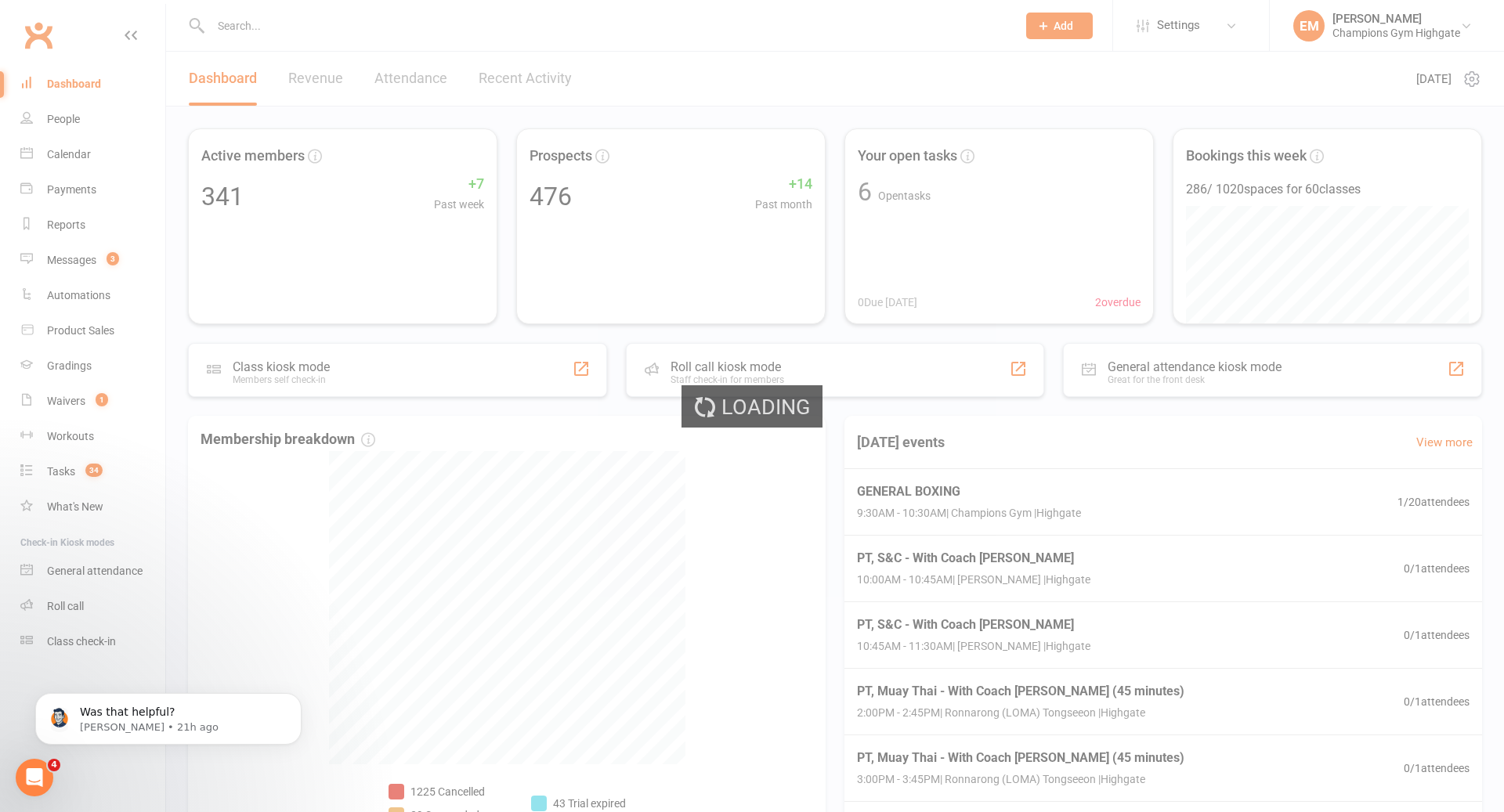
click at [315, 29] on div "Loading" at bounding box center [752, 406] width 1504 height 812
click at [298, 25] on ui-view "Prospect Member Non-attending contact Class / event Appointment Grading event T…" at bounding box center [752, 464] width 1504 height 921
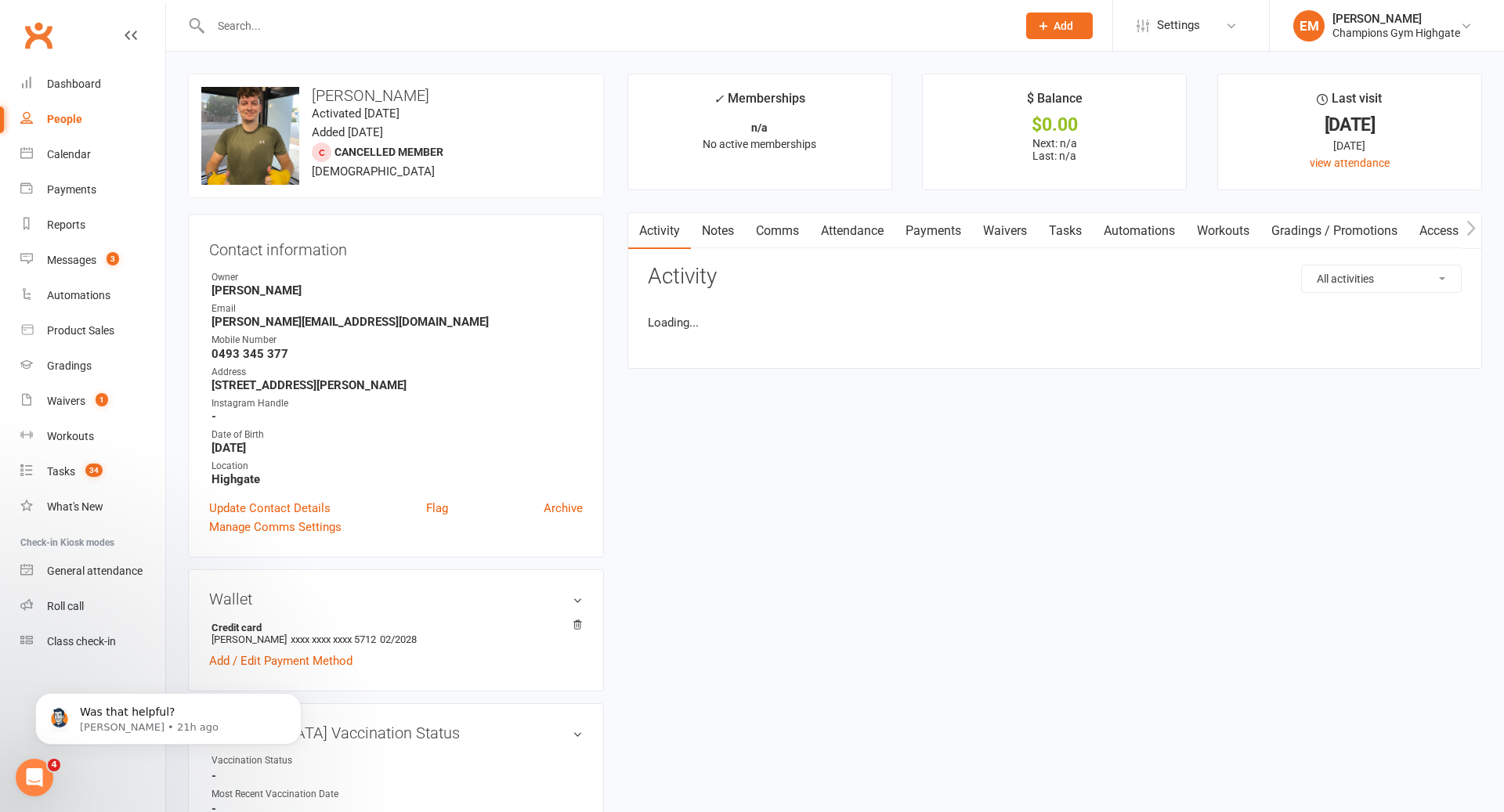
click at [298, 25] on input "text" at bounding box center [605, 26] width 800 height 22
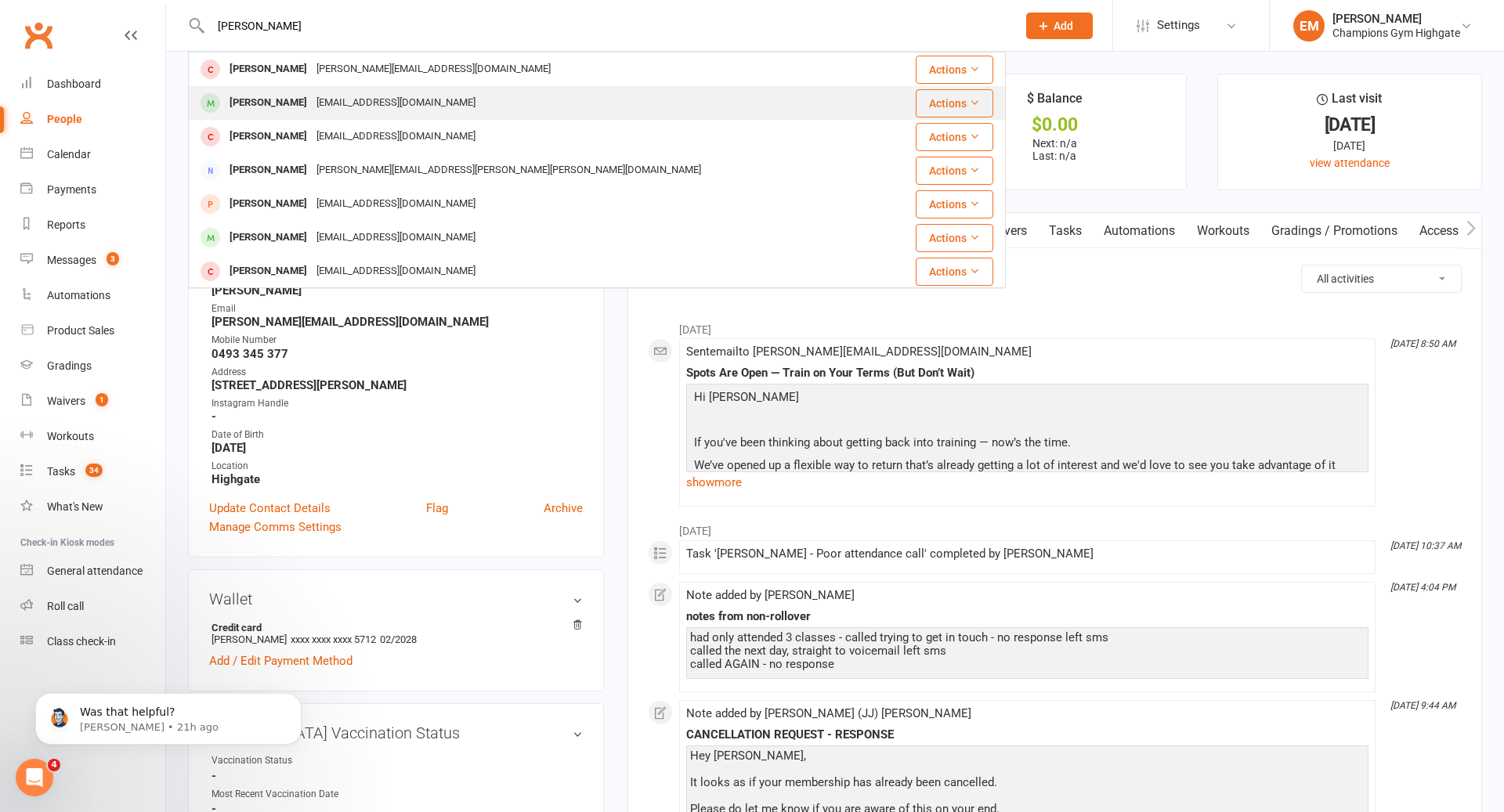
type input "[PERSON_NAME]"
click at [359, 105] on div "[EMAIL_ADDRESS][DOMAIN_NAME]" at bounding box center [395, 103] width 169 height 23
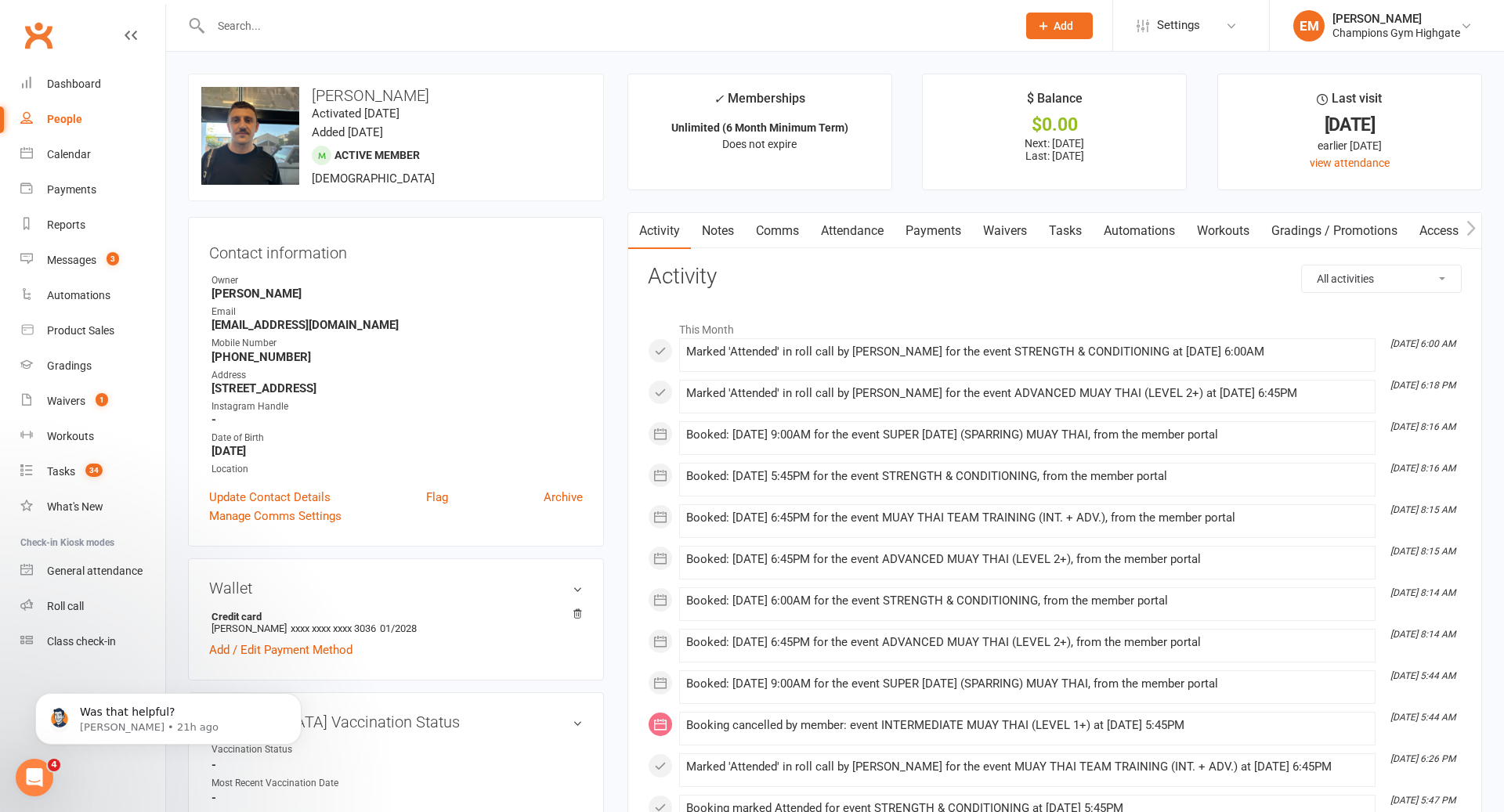
click at [723, 234] on link "Notes" at bounding box center [718, 231] width 54 height 36
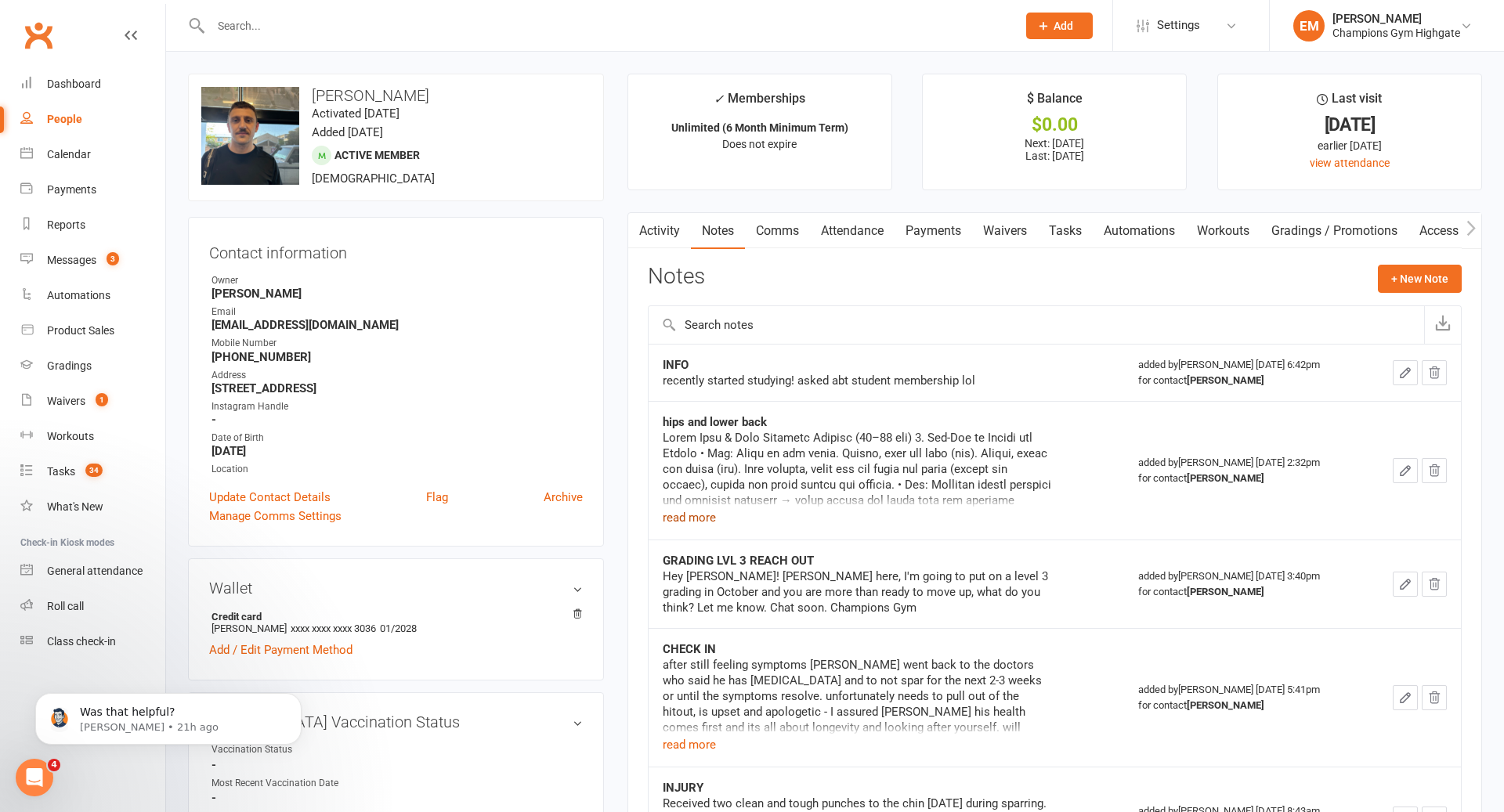
click at [708, 508] on button "read more" at bounding box center [689, 517] width 53 height 19
